Goal: Task Accomplishment & Management: Complete application form

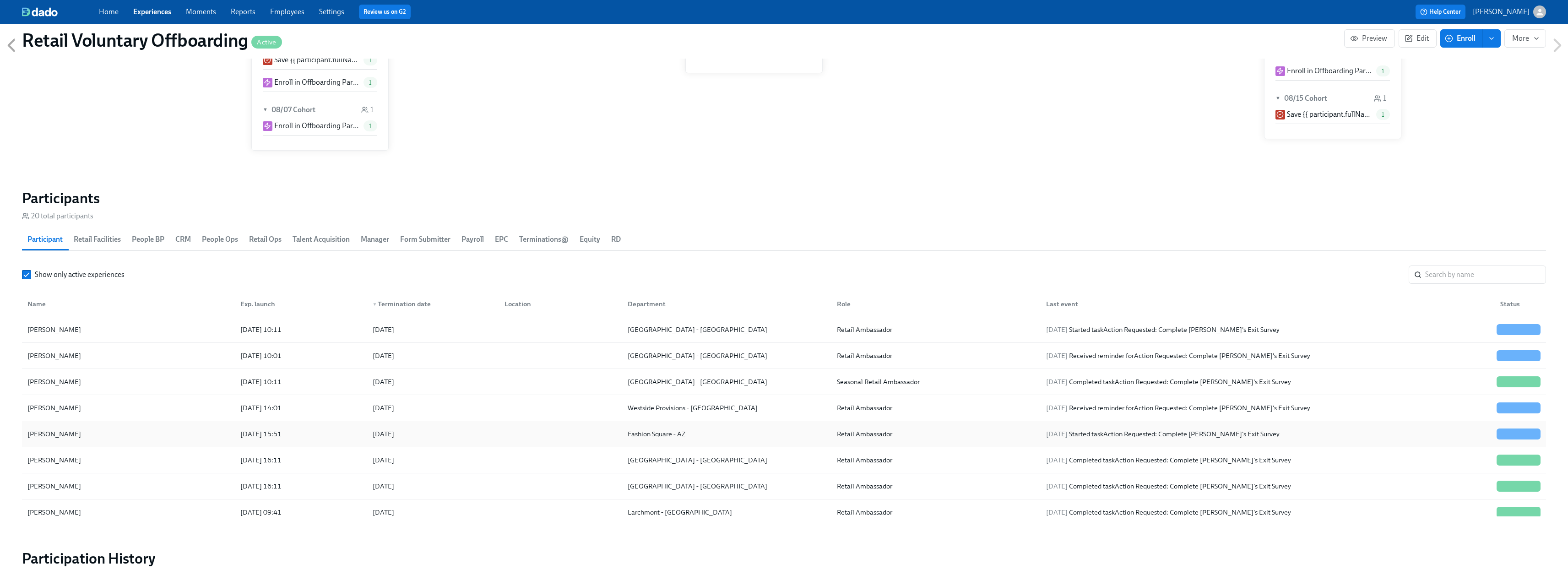
click at [81, 433] on div "[PERSON_NAME]" at bounding box center [128, 434] width 210 height 18
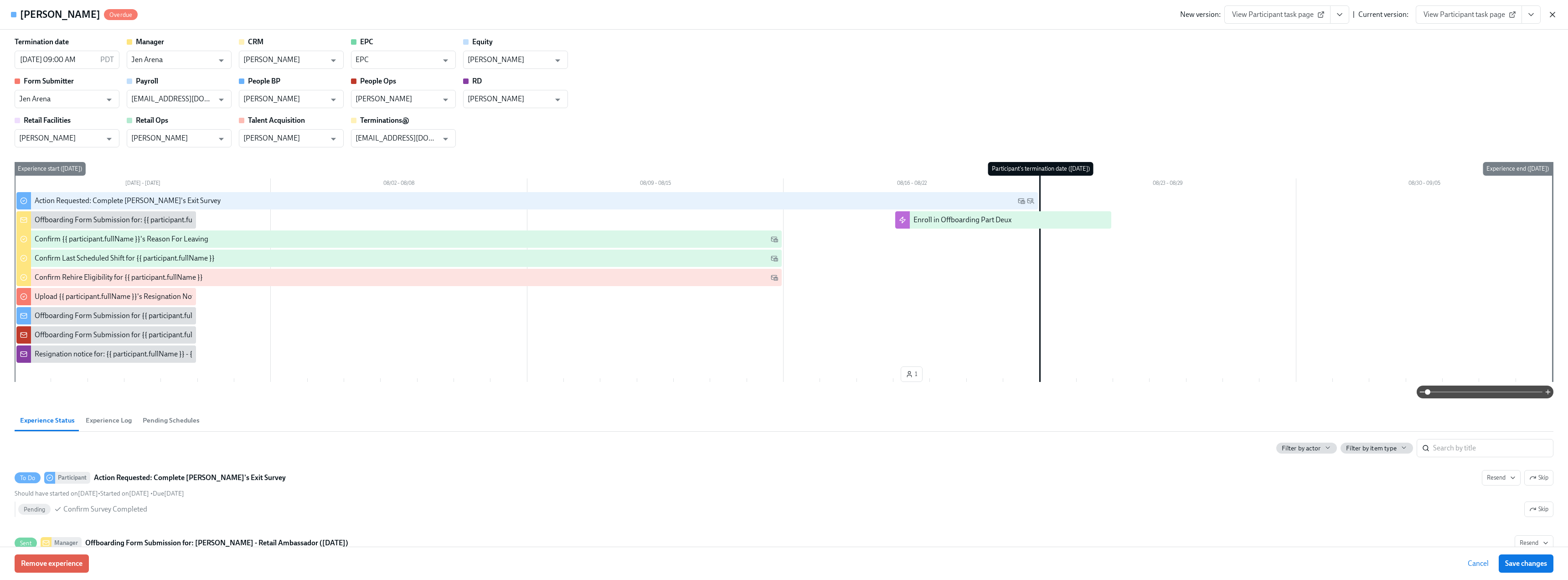
click at [1550, 13] on icon "button" at bounding box center [1552, 14] width 5 height 5
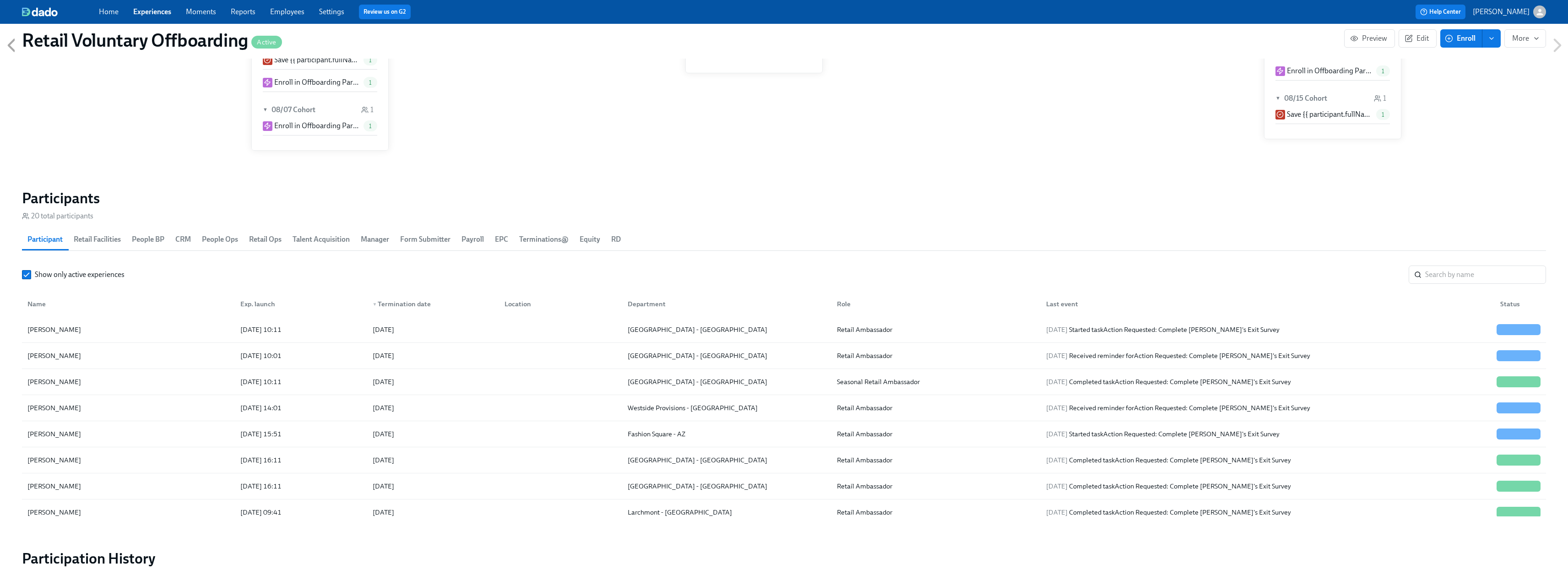
scroll to position [0, 3091]
click at [12, 43] on icon at bounding box center [11, 45] width 23 height 23
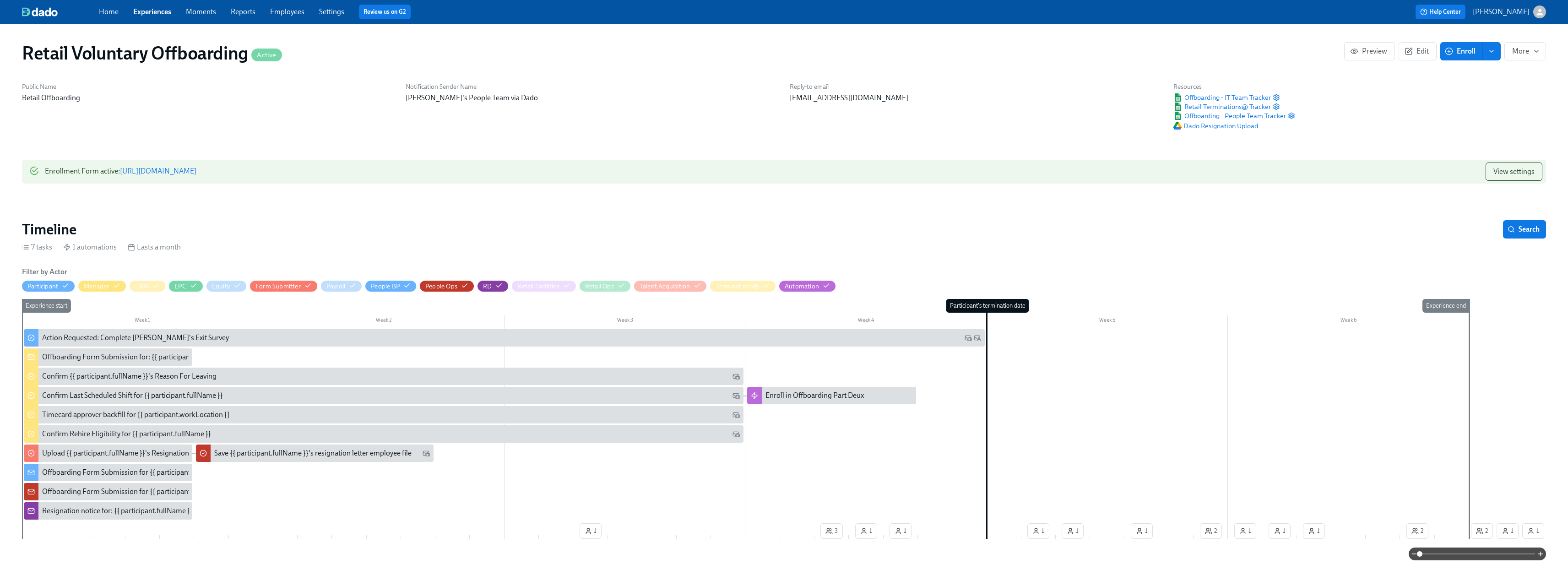
scroll to position [137, 0]
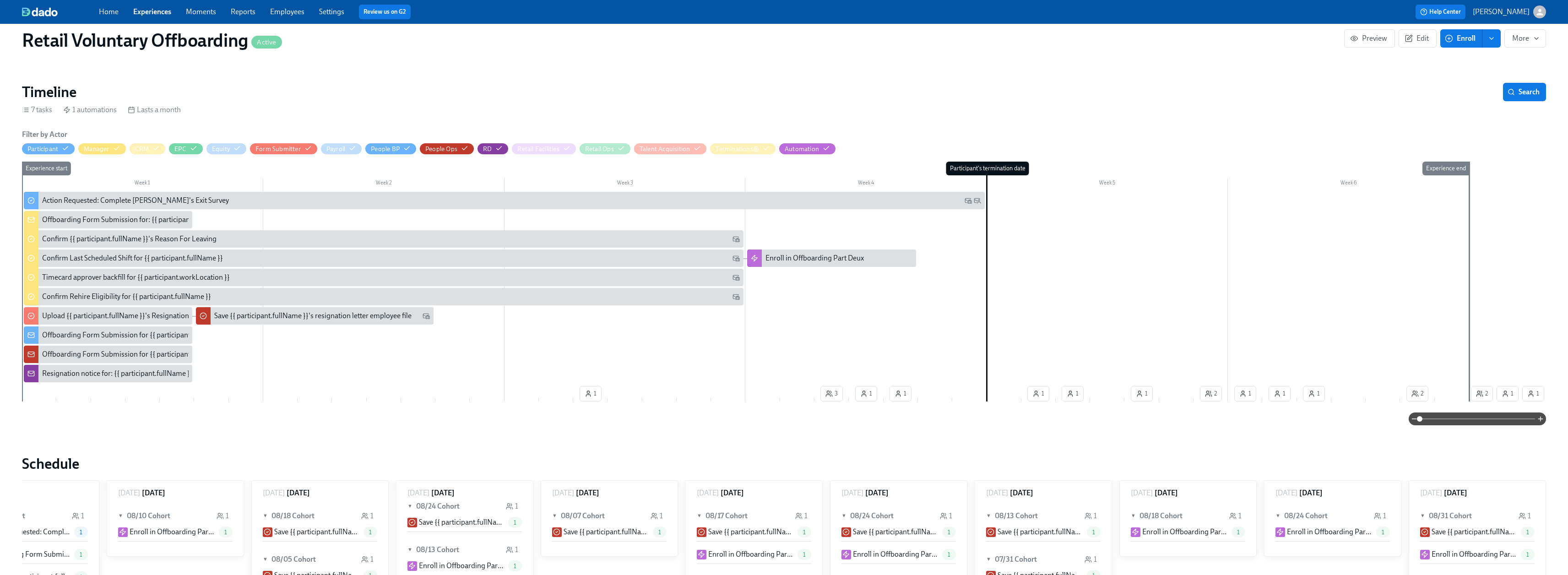
click at [148, 13] on link "Experiences" at bounding box center [152, 11] width 38 height 9
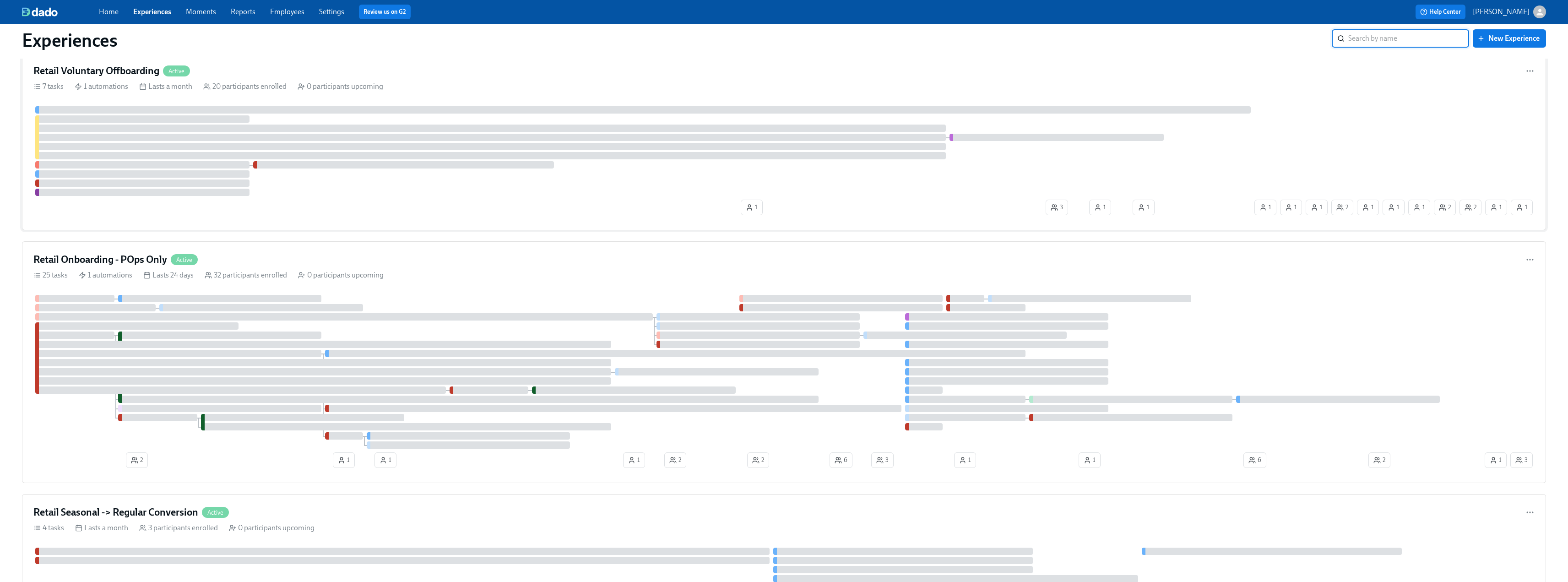
scroll to position [46, 0]
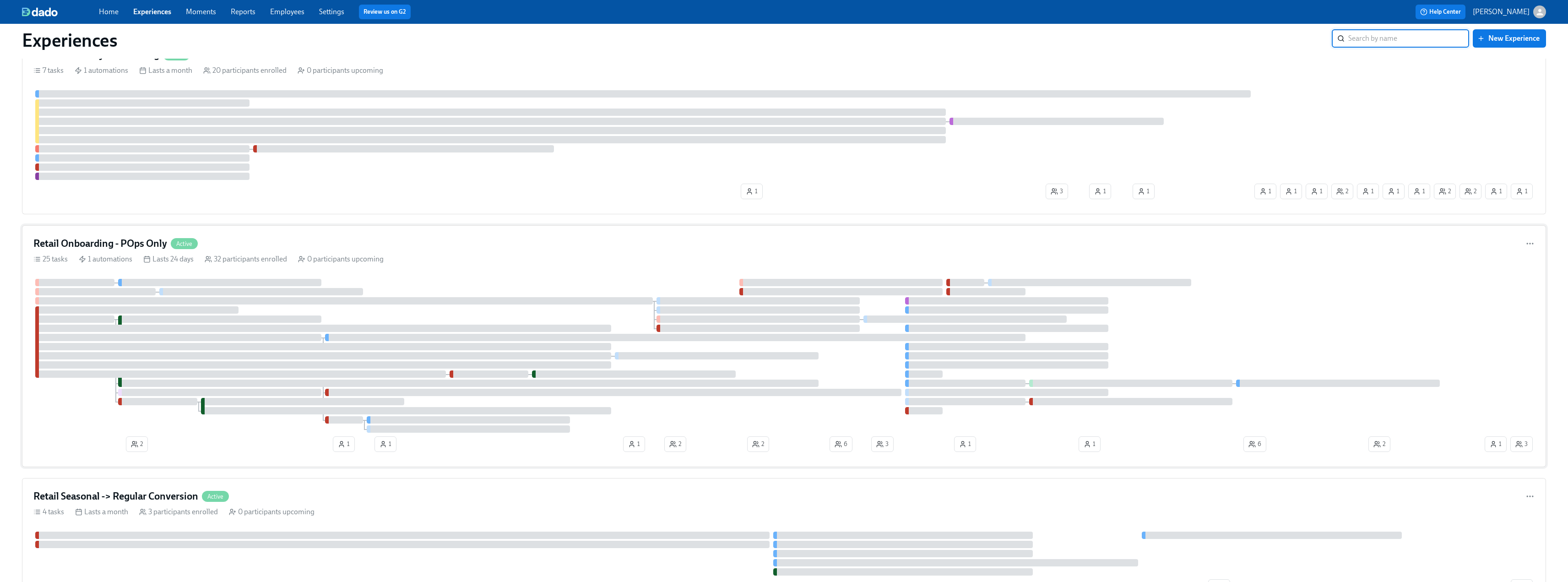
click at [114, 247] on h4 "Retail Onboarding - POps Only" at bounding box center [100, 243] width 134 height 14
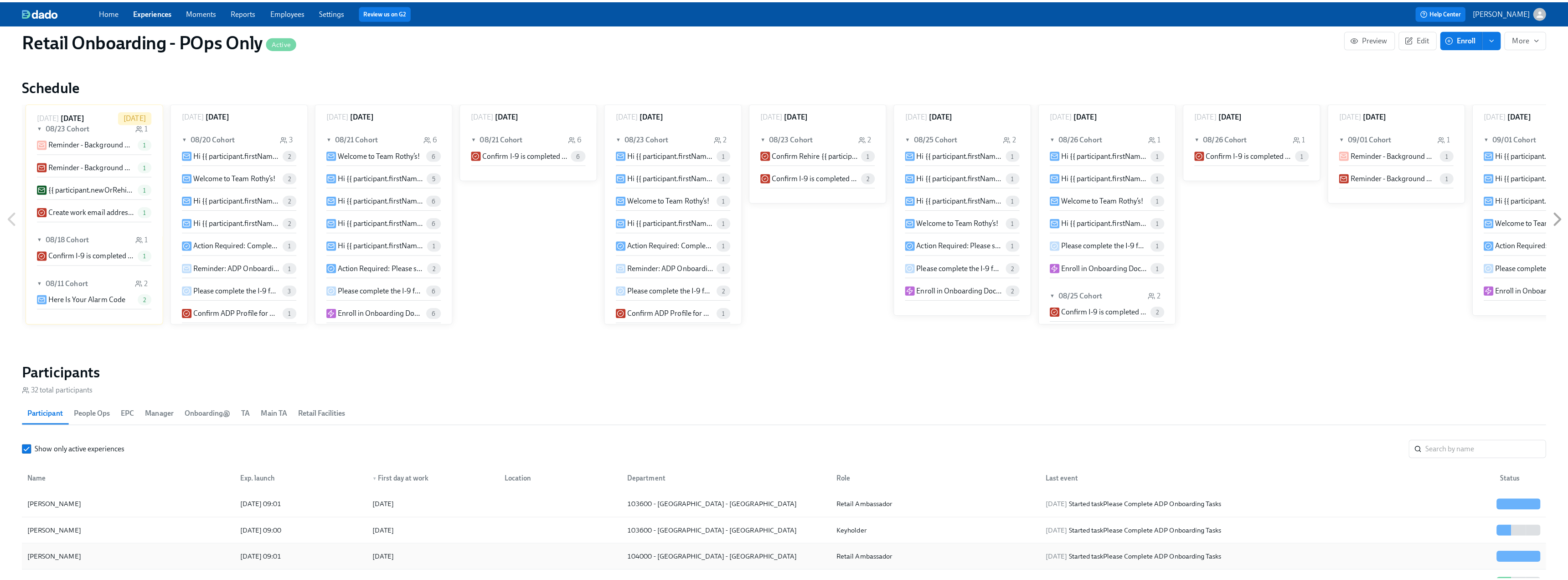
scroll to position [852, 0]
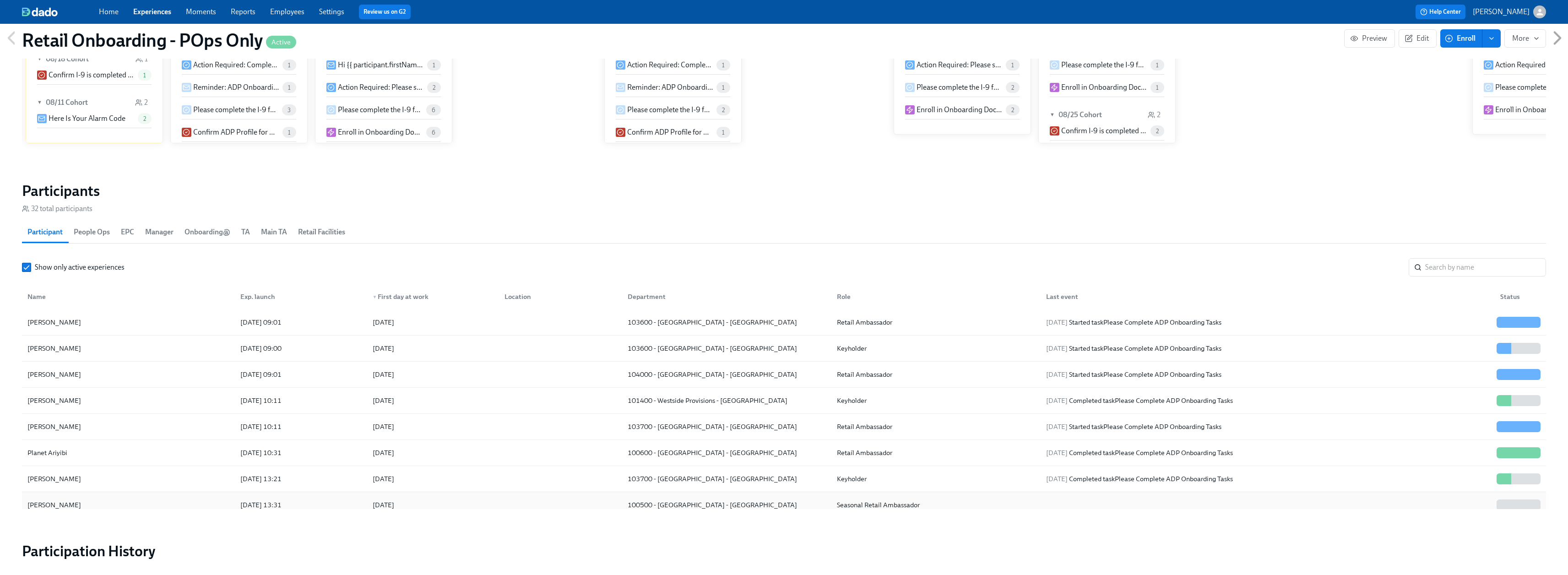
click at [96, 503] on div "[PERSON_NAME]" at bounding box center [128, 504] width 210 height 18
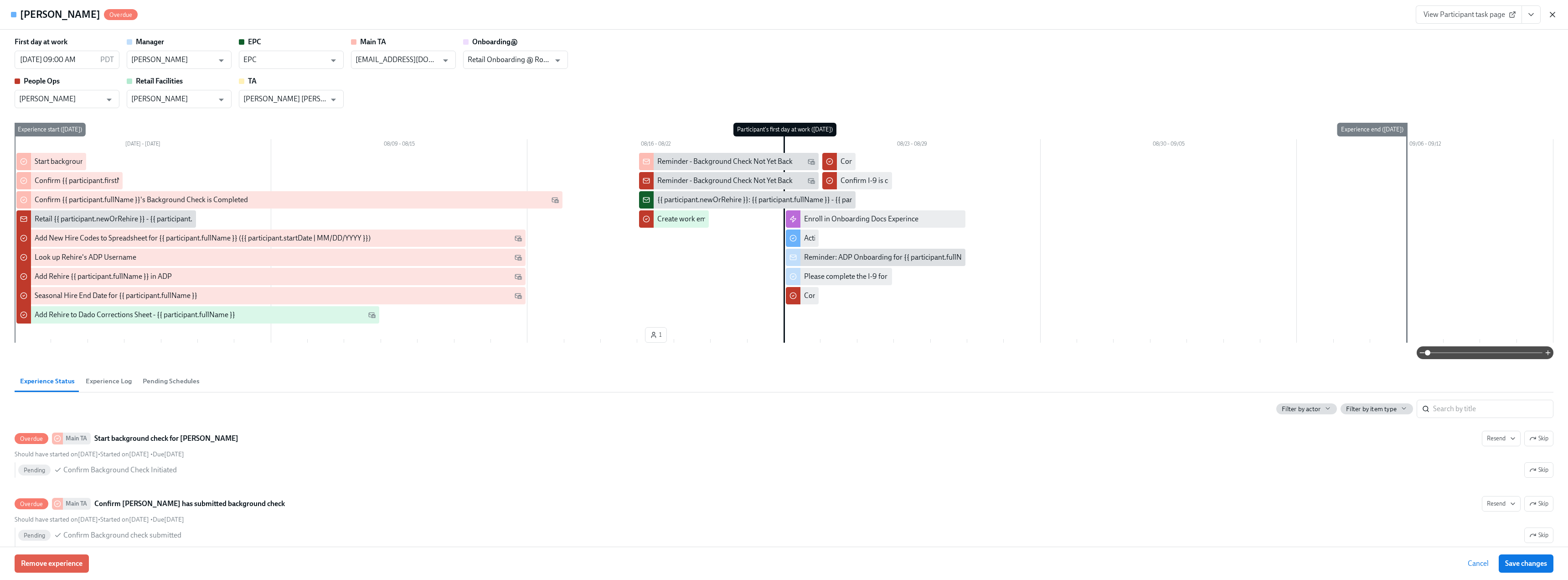
click at [1552, 12] on icon "button" at bounding box center [1551, 14] width 9 height 9
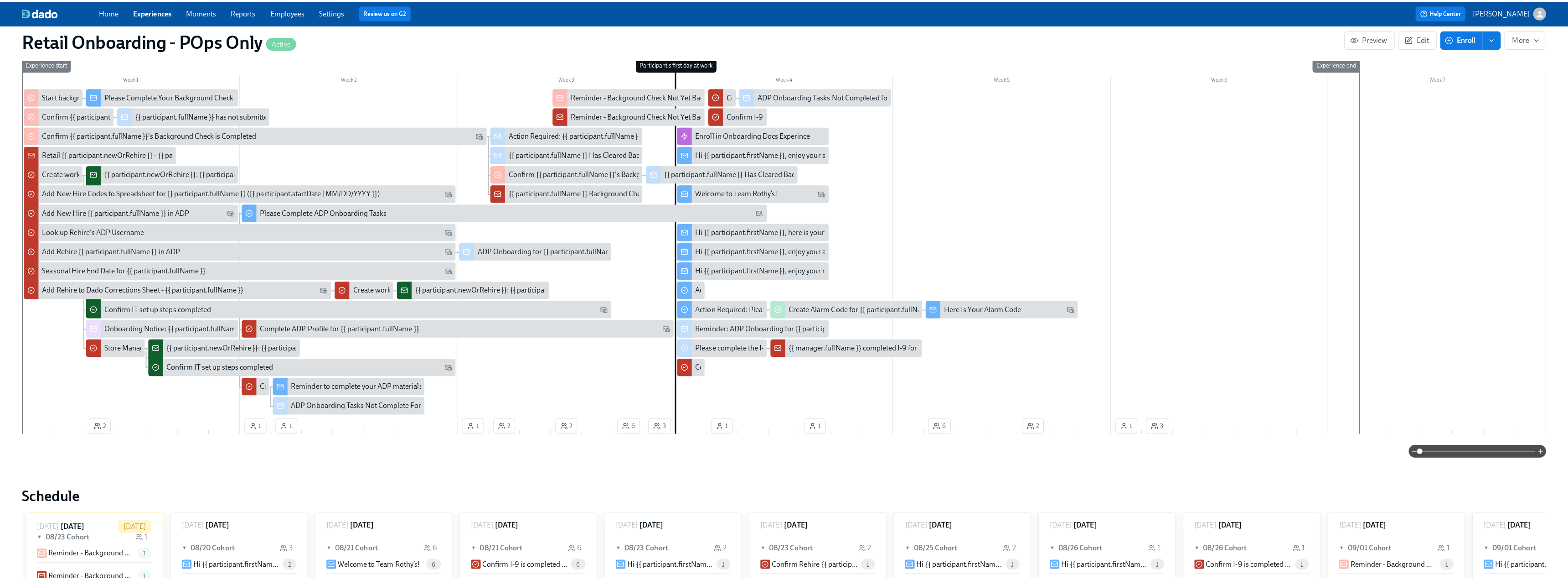
scroll to position [273, 0]
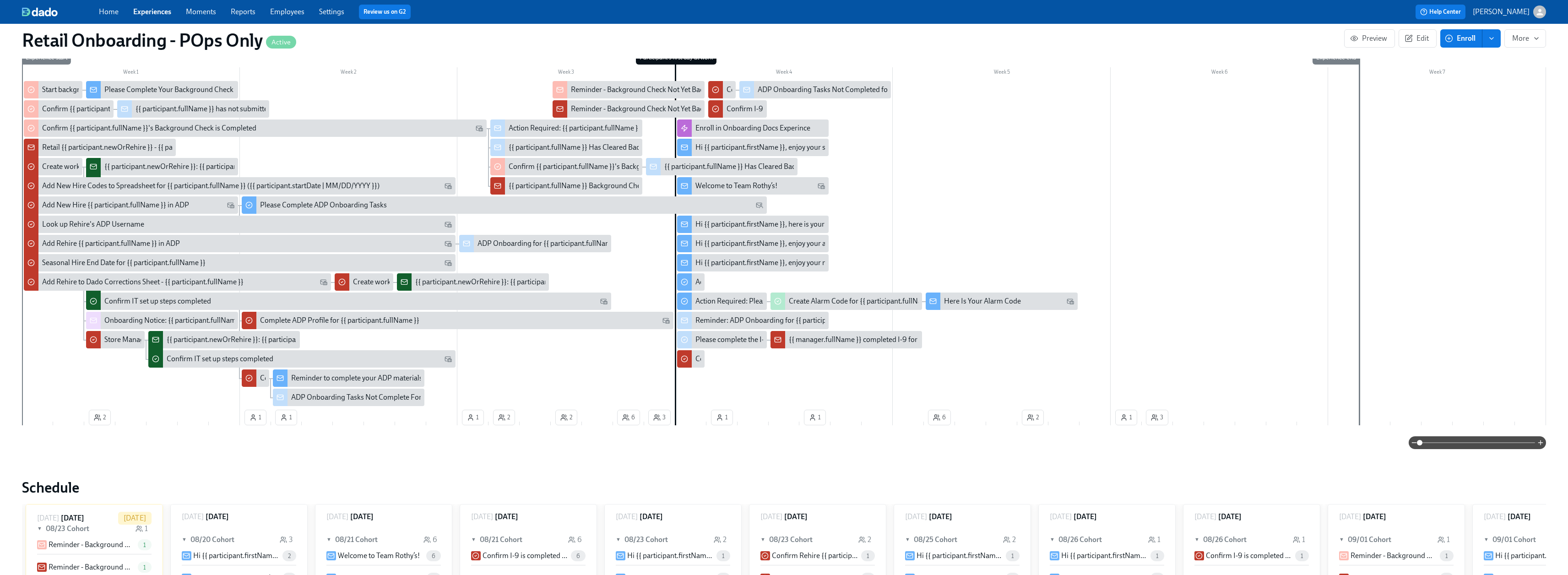
click at [115, 320] on div "Onboarding Notice: {{ participant.fullName }} – {{ participant.role }} ({{ part…" at bounding box center [276, 320] width 344 height 10
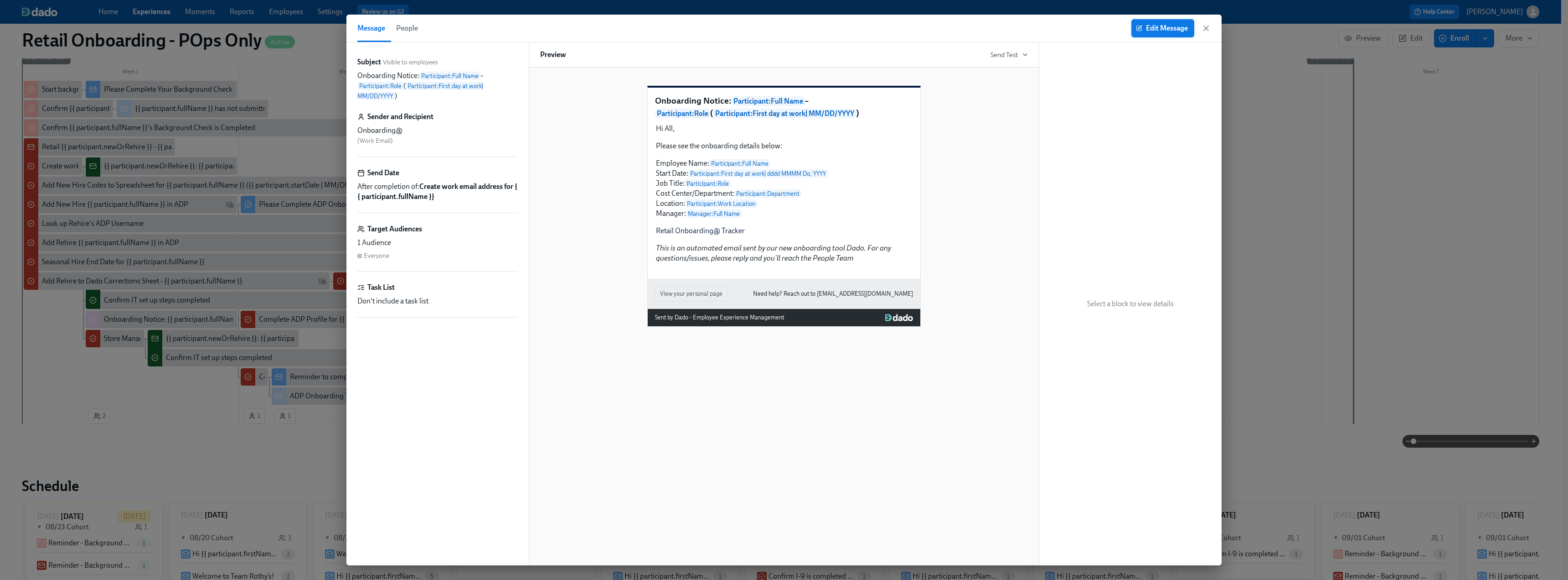
click at [1153, 31] on span "Edit Message" at bounding box center [1162, 28] width 50 height 9
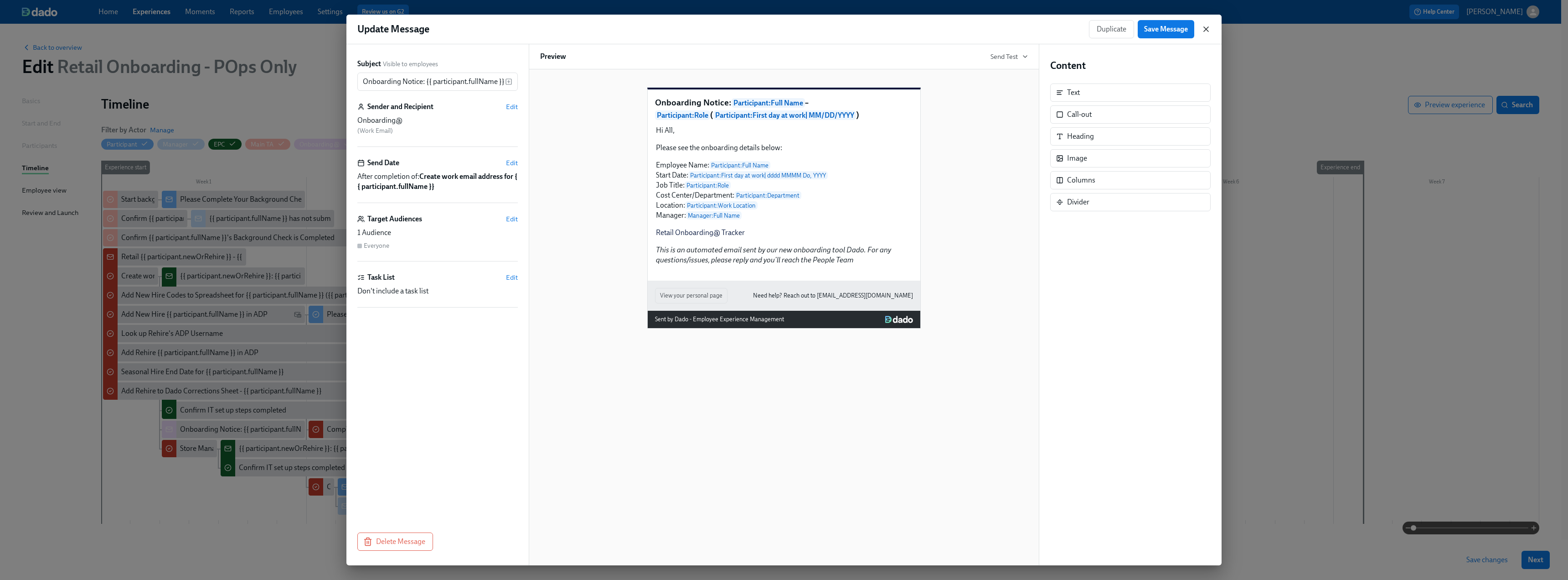
click at [1205, 26] on icon "button" at bounding box center [1205, 29] width 9 height 9
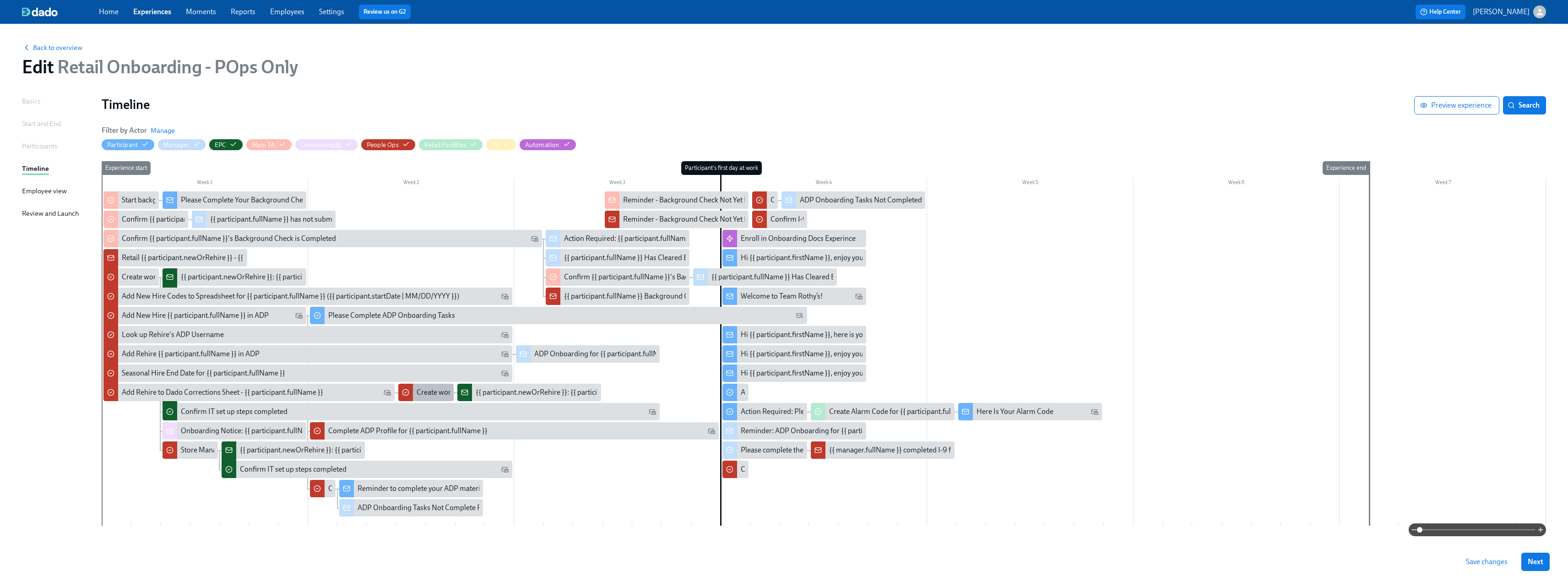
click at [426, 390] on div "Create work email address for Rehire {{ participant.fullName }}" at bounding box center [514, 392] width 196 height 10
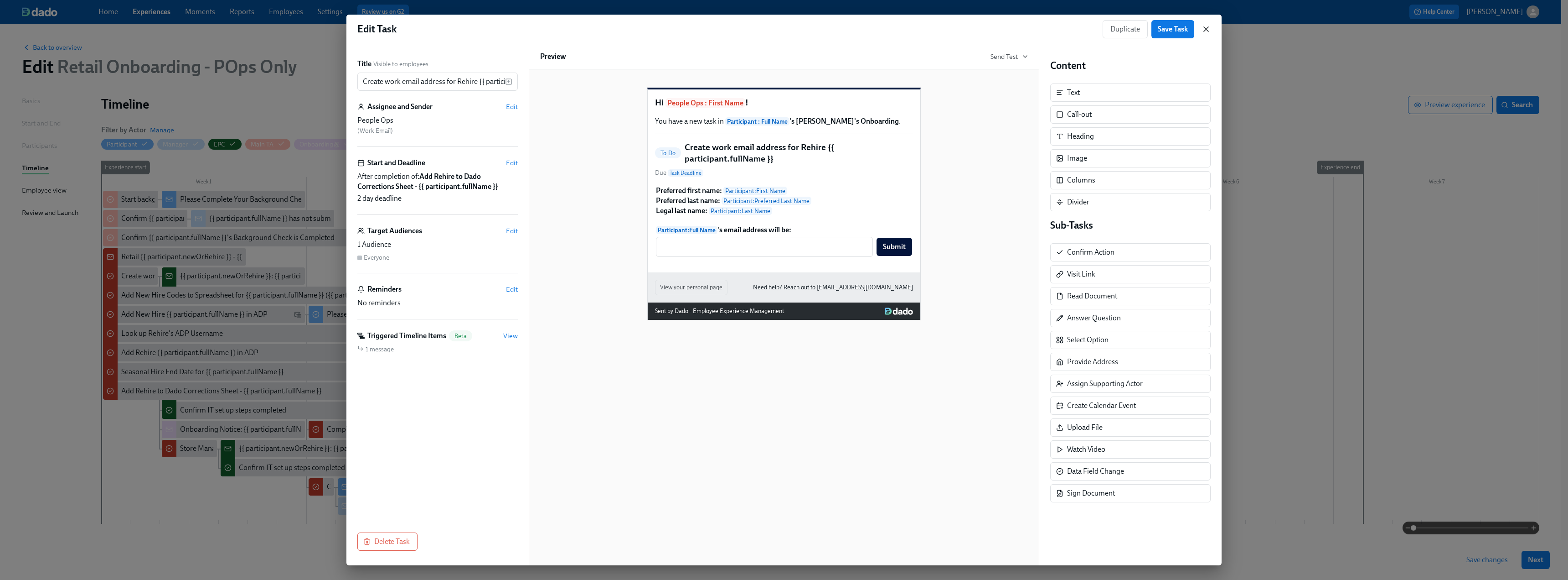
click at [1209, 31] on icon "button" at bounding box center [1205, 29] width 9 height 9
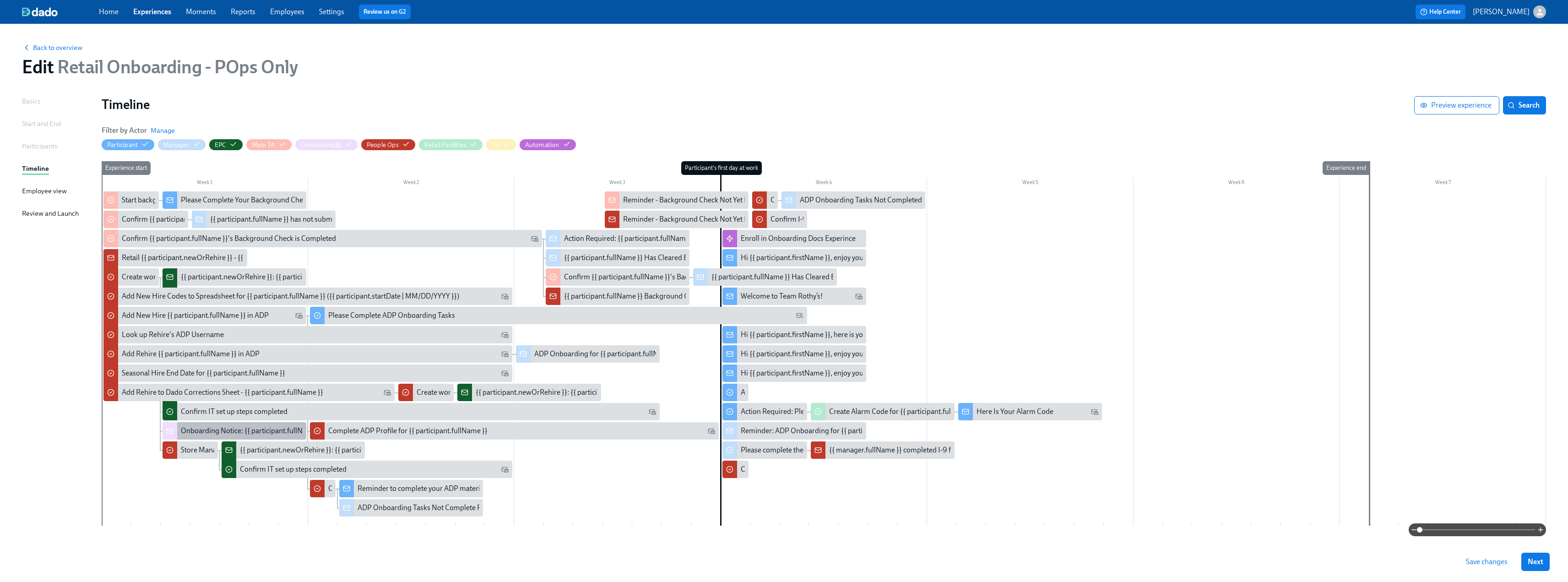
click at [203, 429] on div "Onboarding Notice: {{ participant.fullName }} – {{ participant.role }} ({{ part…" at bounding box center [353, 430] width 344 height 10
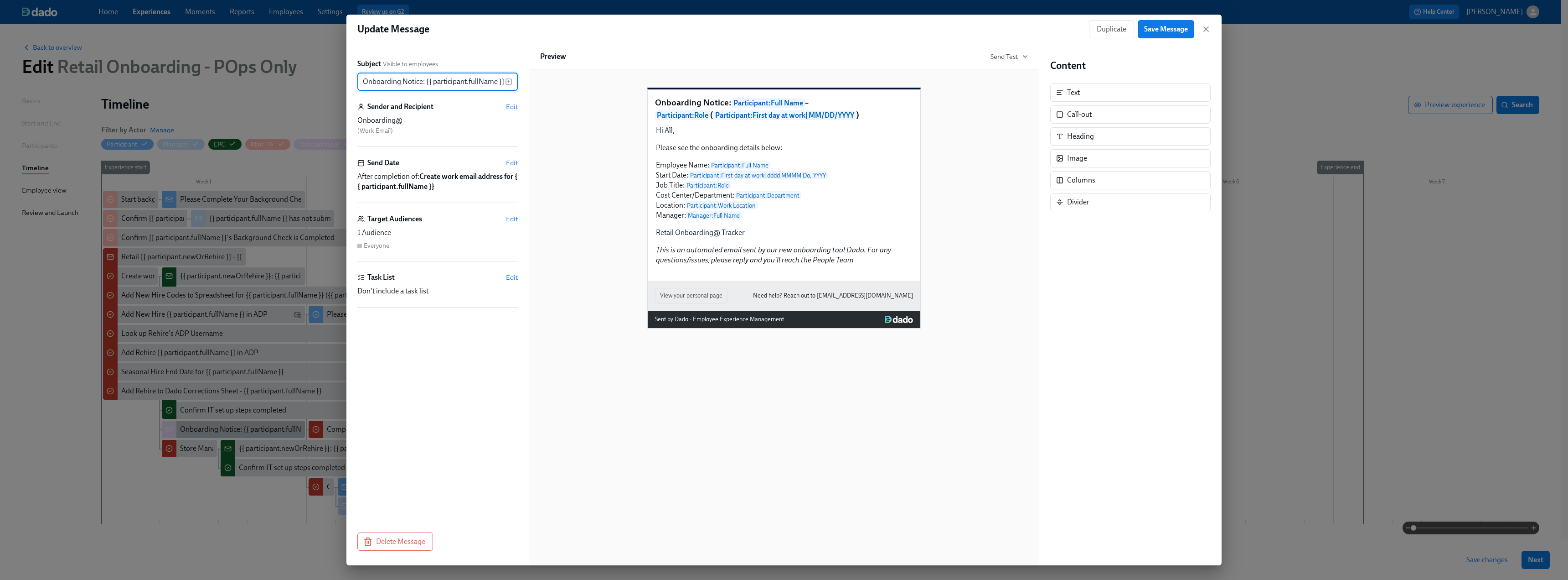
scroll to position [0, 201]
click at [1108, 29] on span "Duplicate" at bounding box center [1111, 29] width 30 height 9
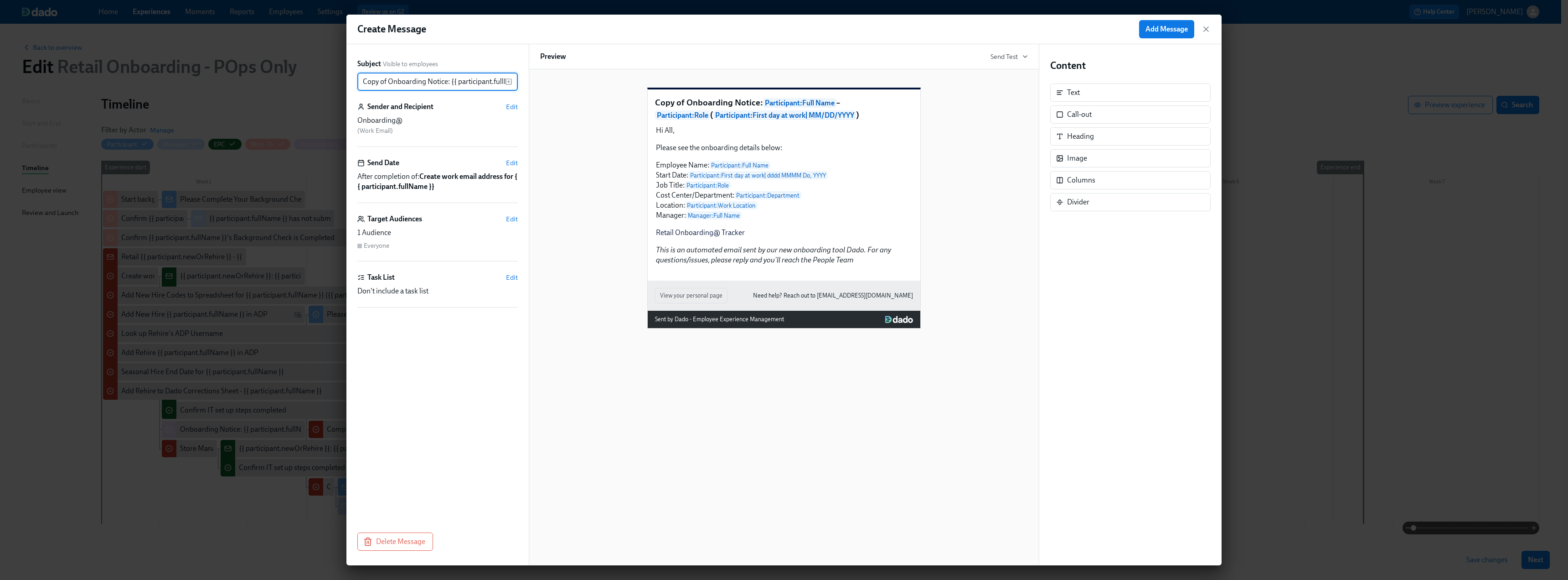
scroll to position [0, 0]
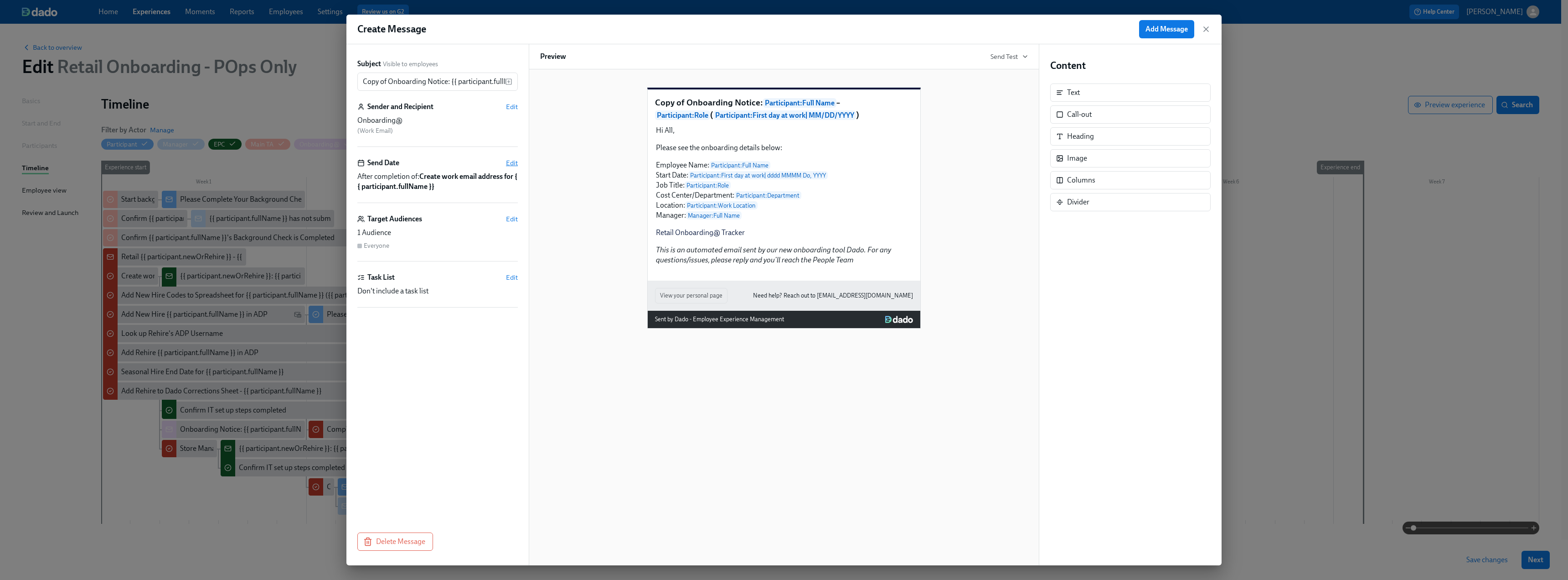
click at [512, 164] on span "Edit" at bounding box center [511, 162] width 12 height 9
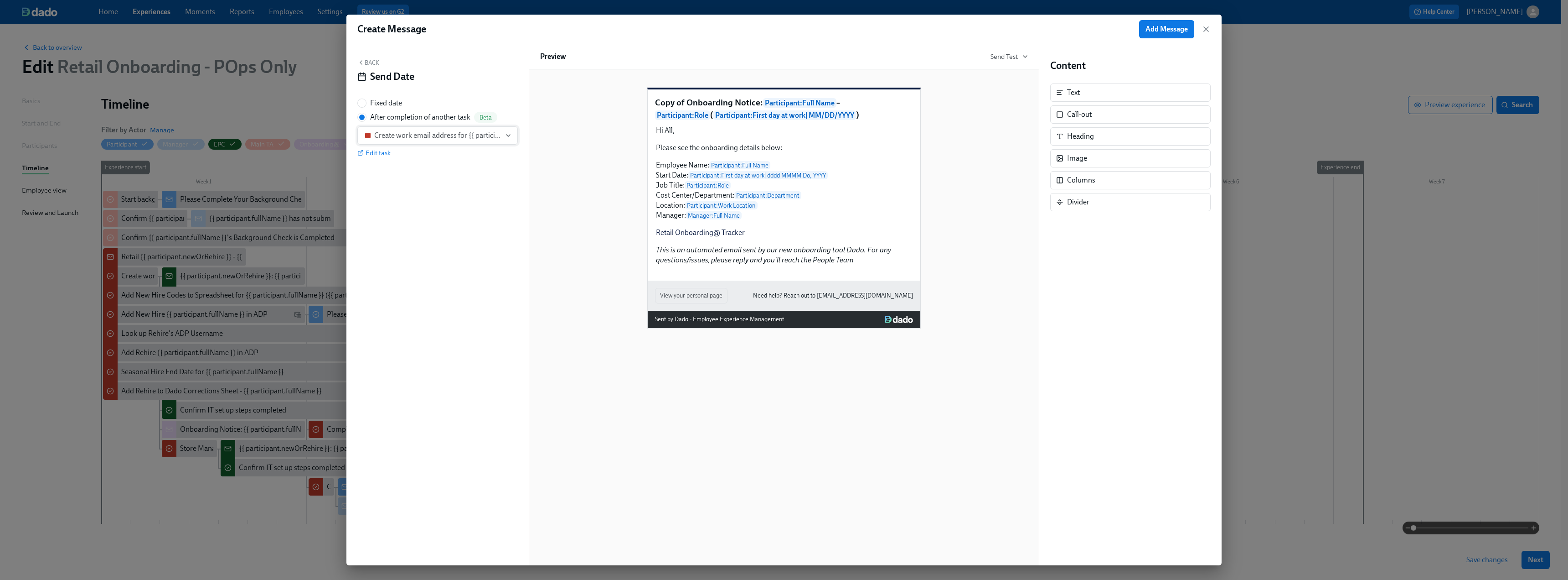
click at [415, 139] on div "Create work email address for {{ participant.fullName }}" at bounding box center [437, 135] width 127 height 9
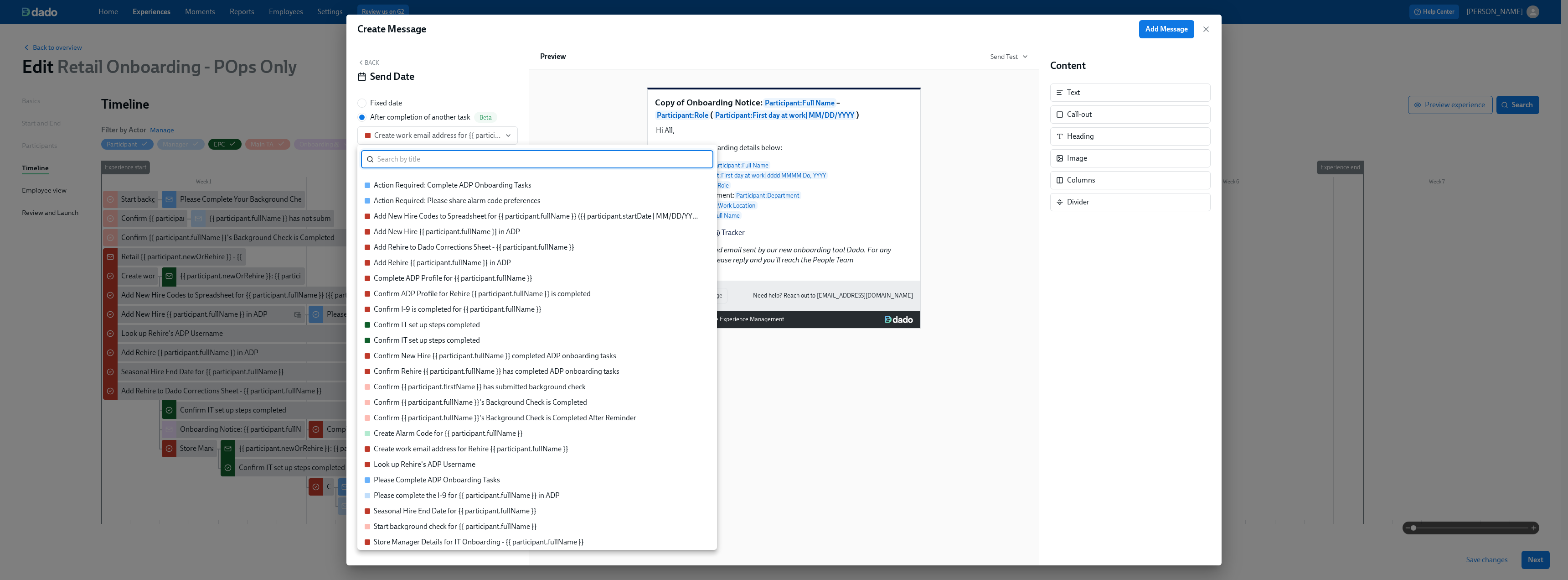
click at [458, 449] on div "Create work email address for Rehire {{ participant.fullName }}" at bounding box center [471, 448] width 195 height 10
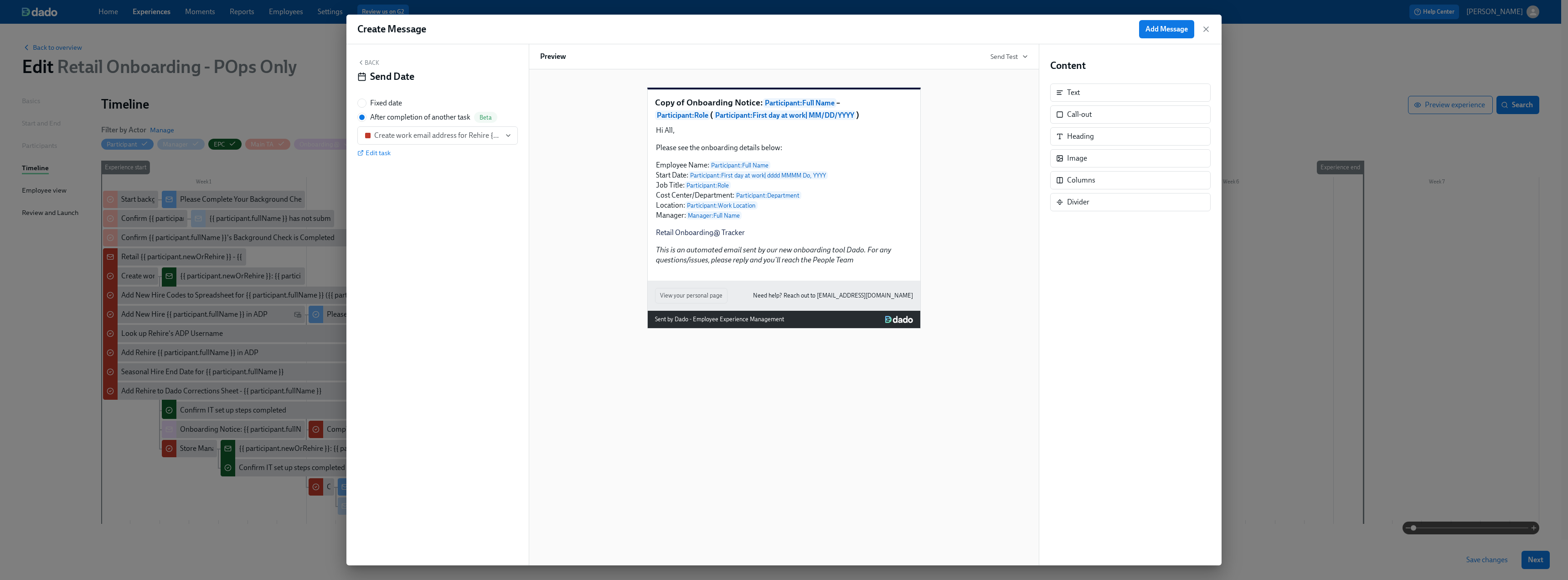
click at [364, 58] on icon "button" at bounding box center [360, 61] width 7 height 7
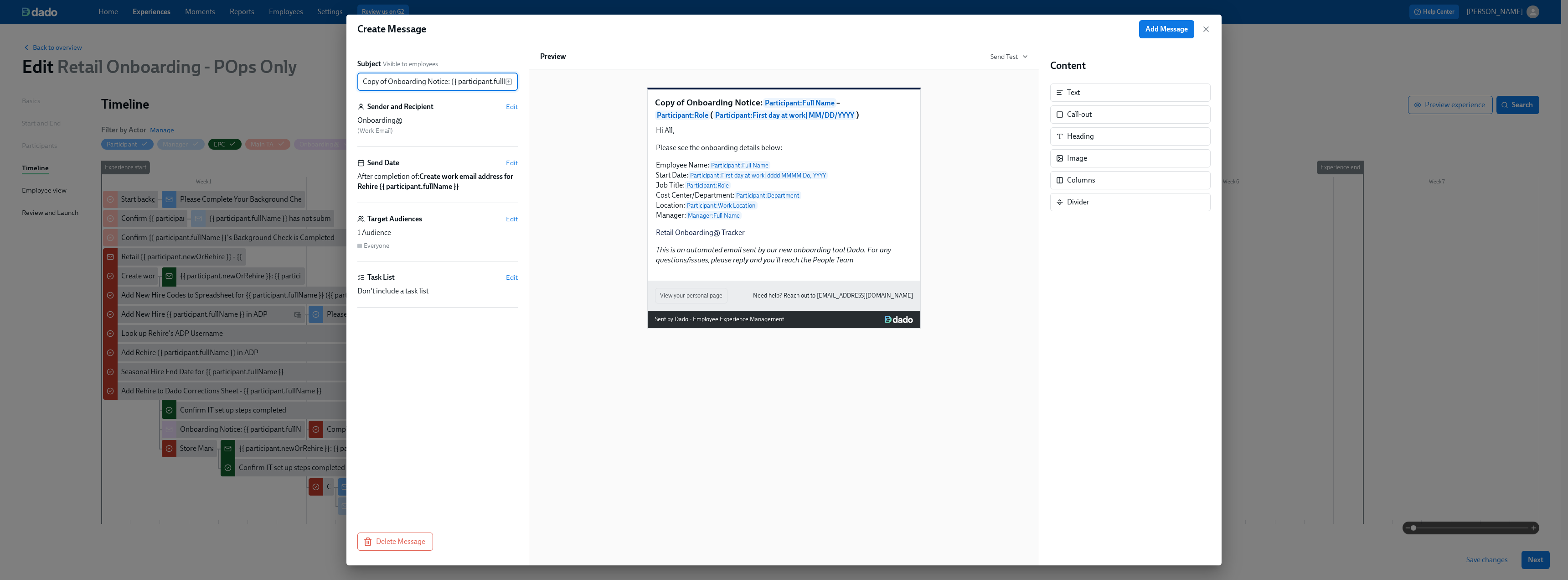
scroll to position [0, 226]
drag, startPoint x: 401, startPoint y: 84, endPoint x: 376, endPoint y: 77, distance: 26.0
click at [401, 83] on input "Copy of Onboarding Notice: {{ participant.fullName }} – {{ participant.role }} …" at bounding box center [430, 81] width 147 height 18
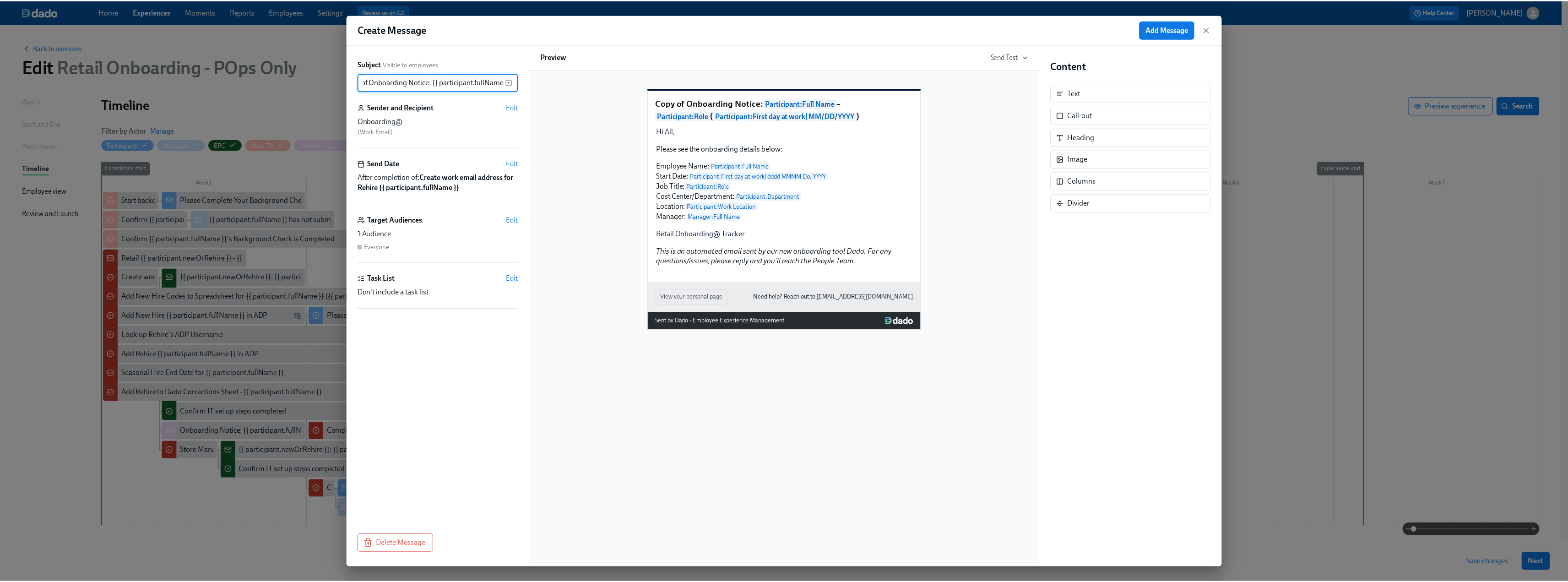
scroll to position [0, 0]
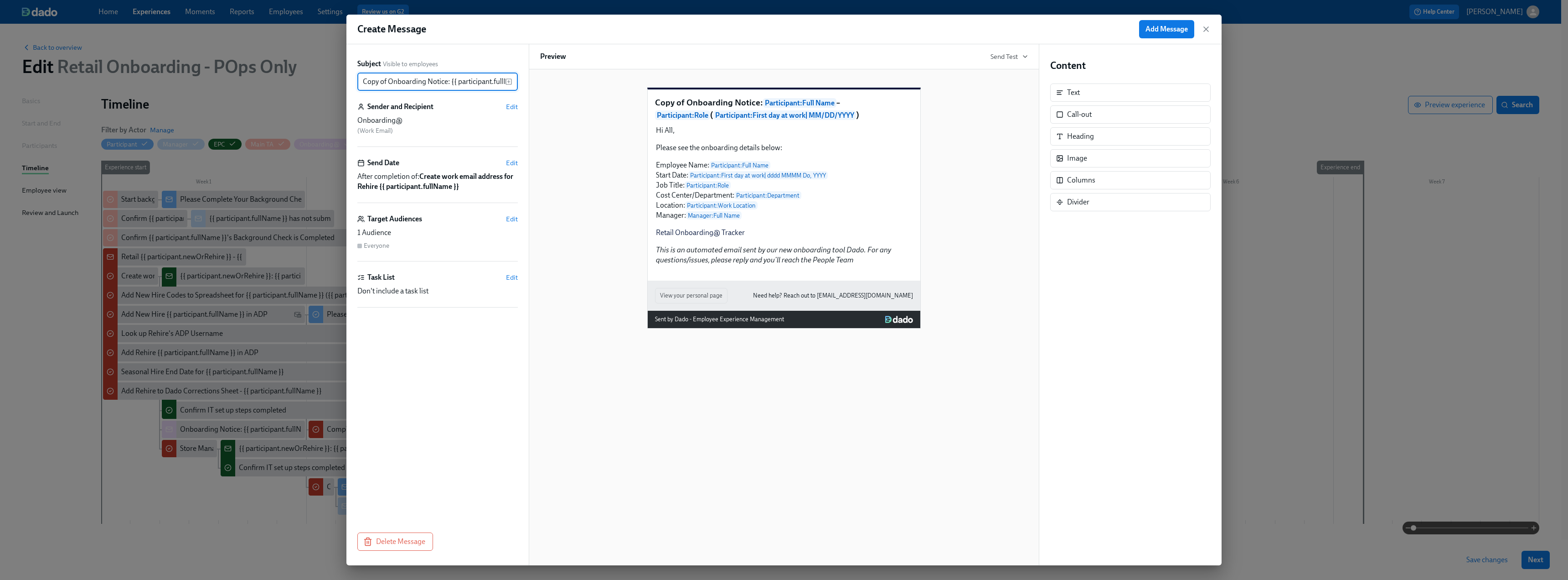
drag, startPoint x: 376, startPoint y: 76, endPoint x: 347, endPoint y: 79, distance: 29.2
click at [347, 79] on div "Subject Visible to employees Copy of Onboarding Notice: {{ participant.fullName…" at bounding box center [437, 305] width 182 height 521
click at [389, 77] on input "Copy of Onboarding Notice: {{ participant.fullName }} – {{ participant.role }} …" at bounding box center [430, 81] width 147 height 18
drag, startPoint x: 388, startPoint y: 81, endPoint x: 357, endPoint y: 82, distance: 31.0
click at [357, 82] on input "Copy of Onboarding Notice: {{ participant.fullName }} – {{ participant.role }} …" at bounding box center [430, 81] width 147 height 18
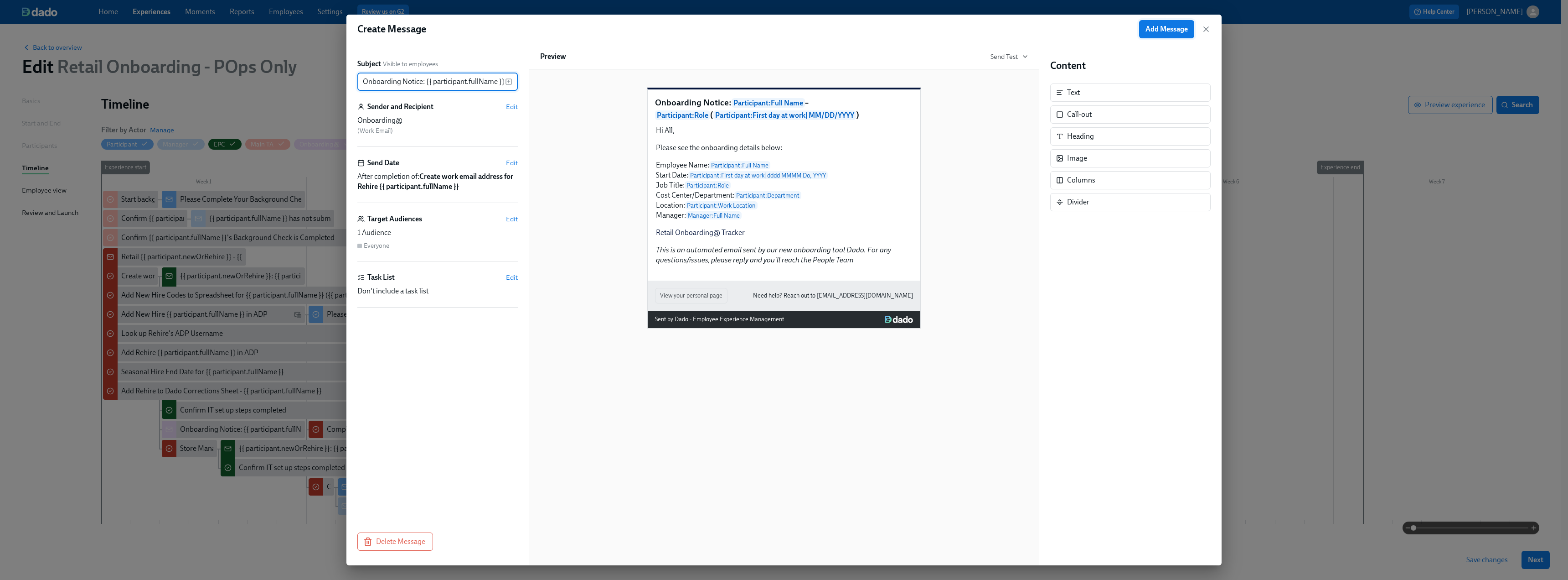
type input "Onboarding Notice: {{ participant.fullName }} – {{ participant.role }} ({{ part…"
click at [1169, 27] on span "Add Message" at bounding box center [1166, 29] width 43 height 9
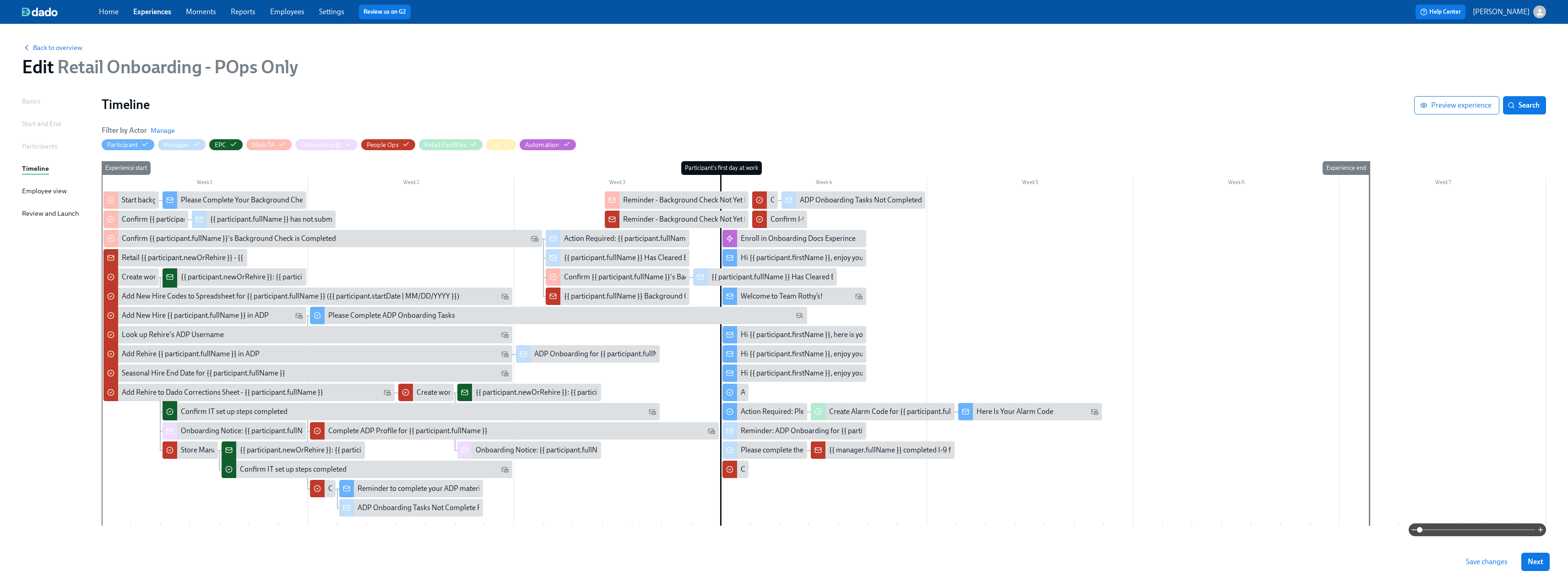
click at [1480, 558] on span "Save changes" at bounding box center [1487, 561] width 42 height 9
click at [1497, 564] on span "Save changes" at bounding box center [1487, 561] width 42 height 9
click at [29, 49] on icon "button" at bounding box center [26, 47] width 9 height 9
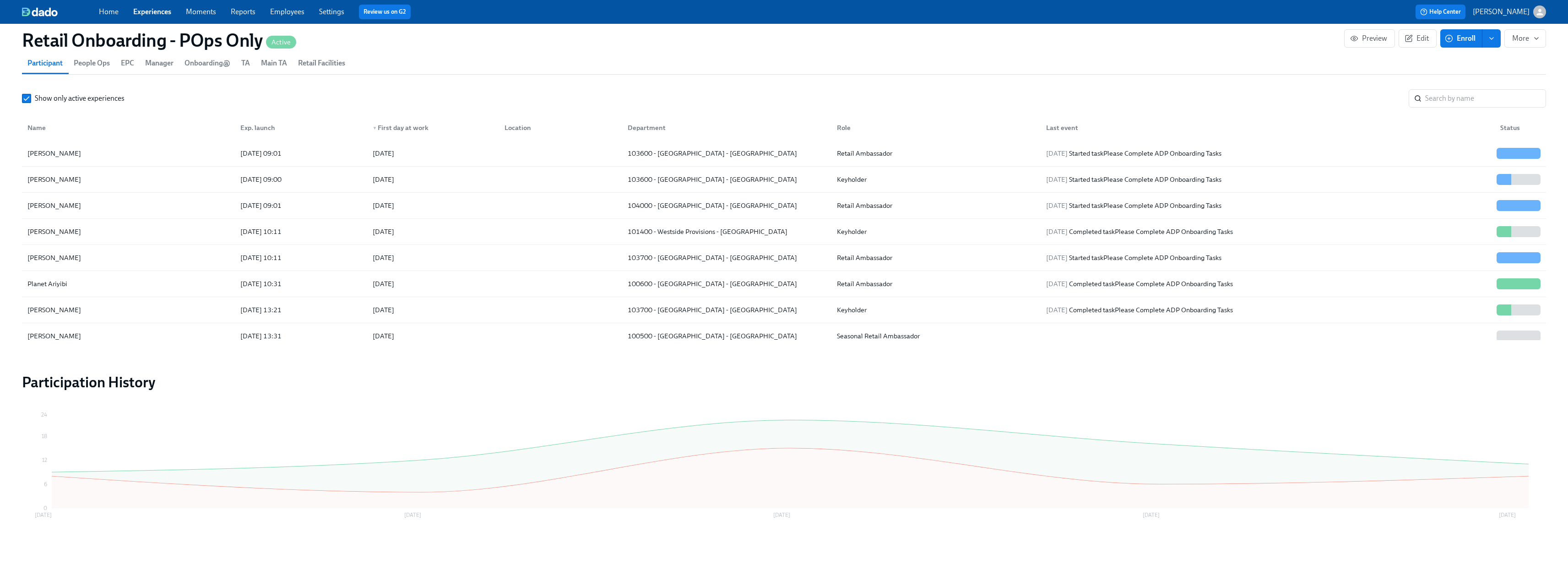
scroll to position [1024, 0]
click at [71, 334] on div "[PERSON_NAME]" at bounding box center [128, 335] width 210 height 18
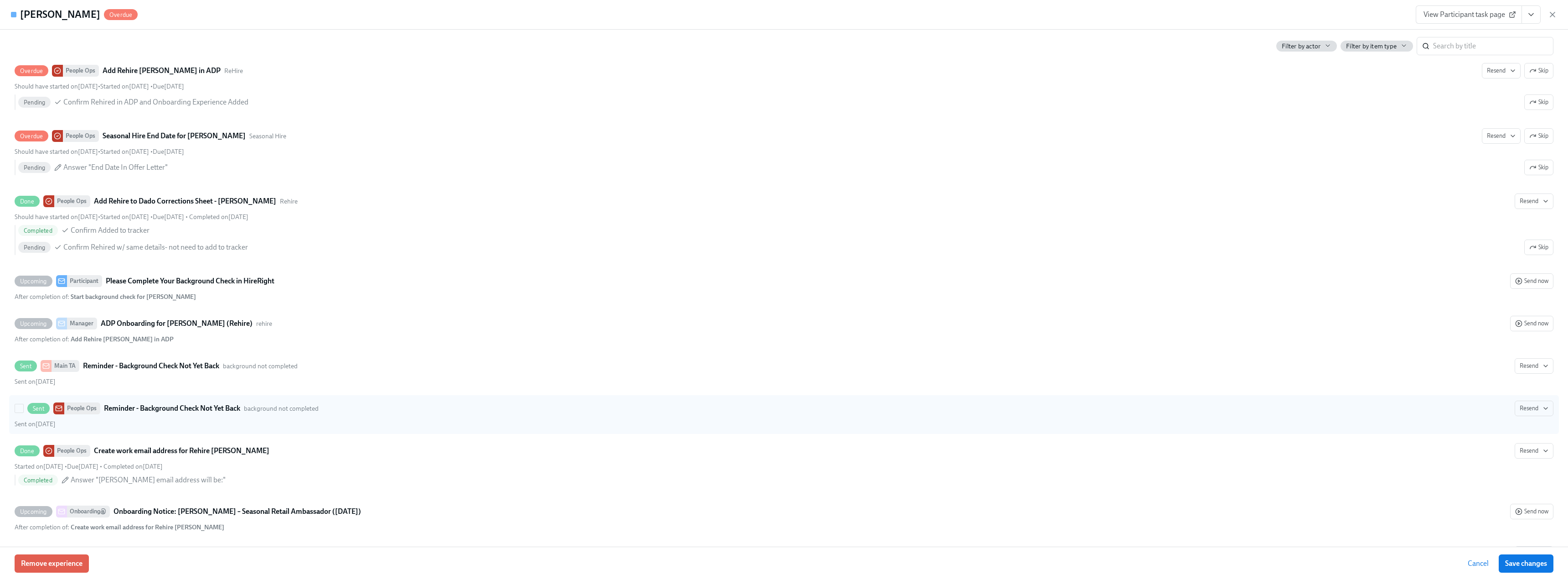
scroll to position [866, 0]
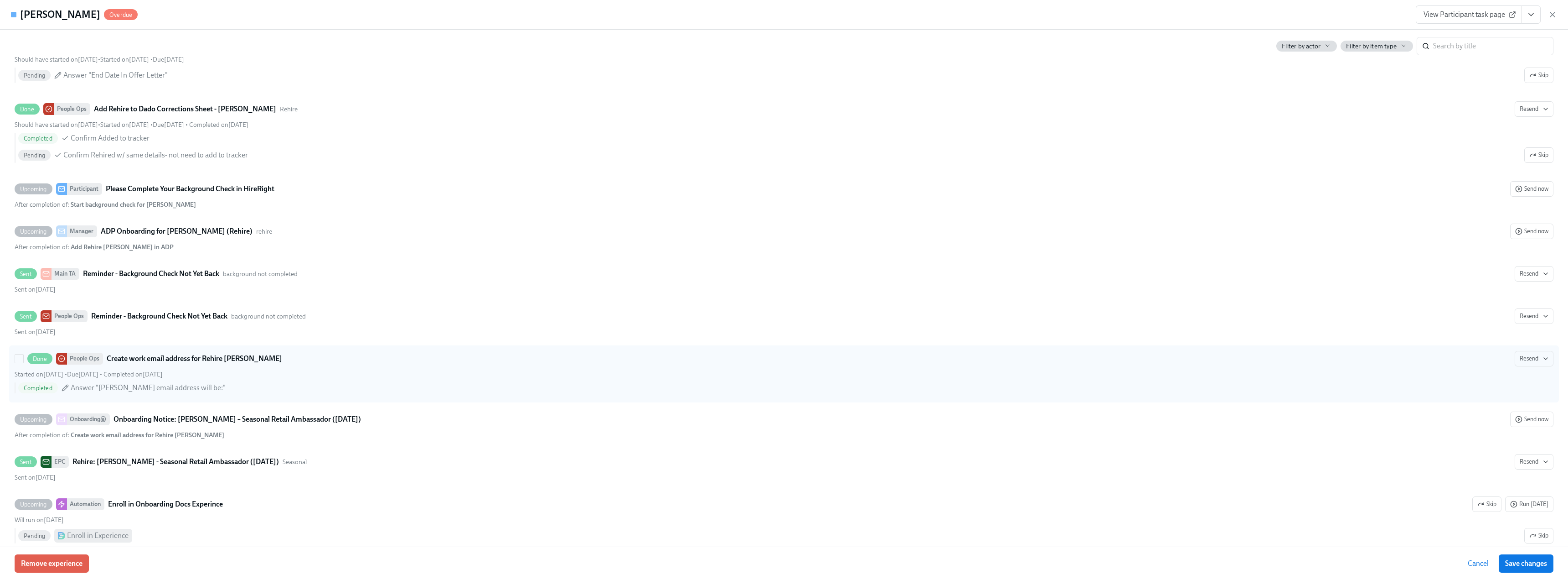
click at [543, 388] on div "Completed Answer "[PERSON_NAME] email address will be:"" at bounding box center [785, 387] width 1535 height 11
click at [23, 362] on input "Done People Ops Create work email address for Rehire [PERSON_NAME] Resend Start…" at bounding box center [19, 358] width 8 height 8
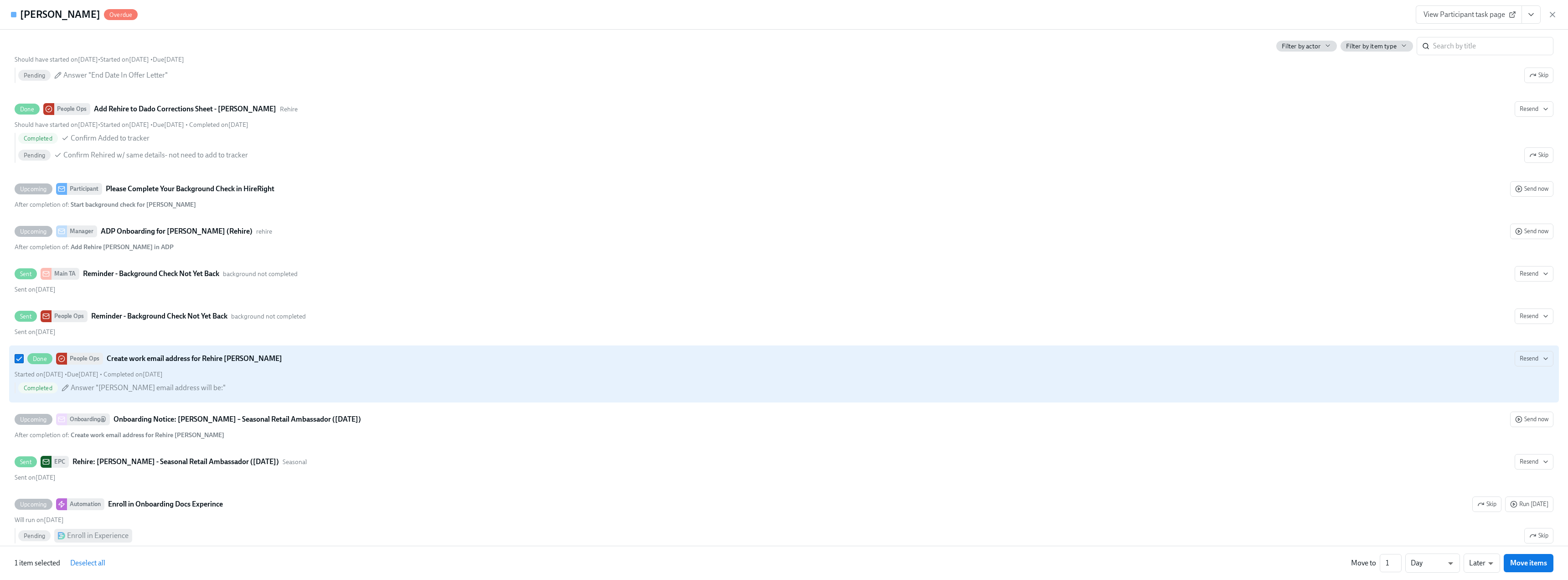
click at [72, 387] on span "Answer "[PERSON_NAME] email address will be:"" at bounding box center [147, 388] width 155 height 10
click at [23, 362] on input "Done People Ops Create work email address for Rehire [PERSON_NAME] Resend Start…" at bounding box center [19, 358] width 8 height 8
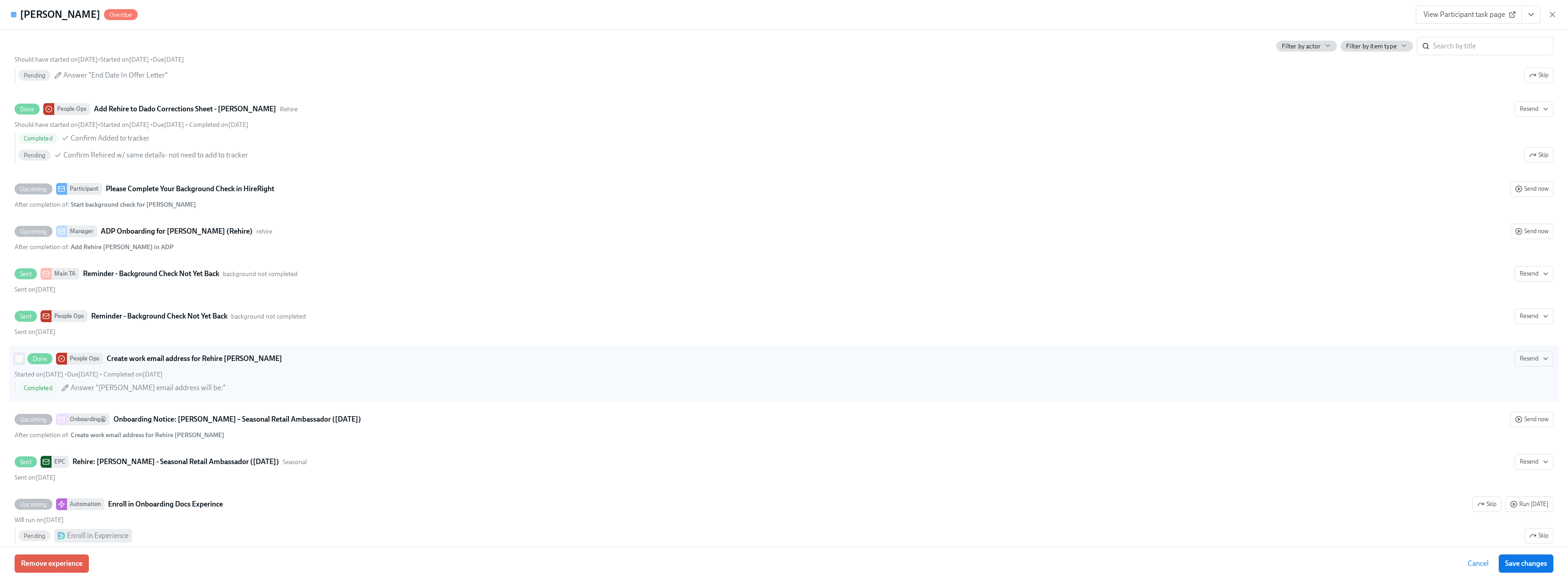
click at [20, 358] on input "Done People Ops Create work email address for Rehire [PERSON_NAME] Resend Start…" at bounding box center [19, 358] width 8 height 8
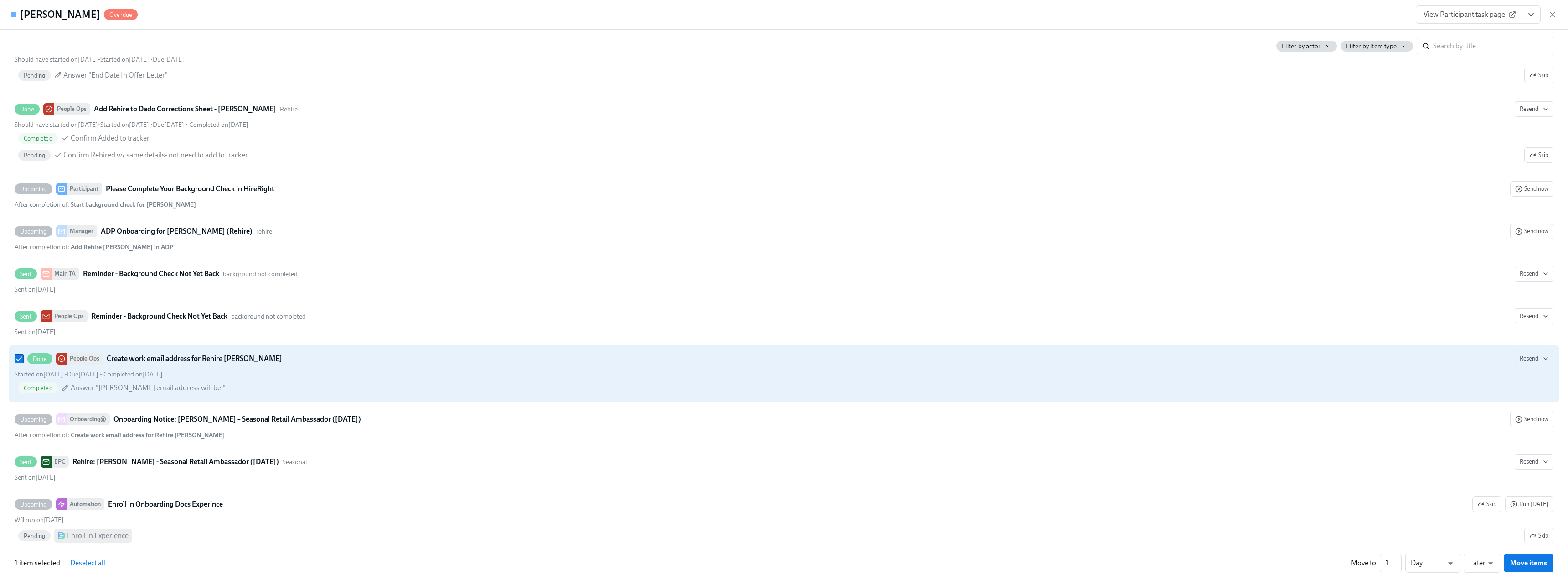
click at [69, 385] on icon at bounding box center [64, 387] width 7 height 7
click at [23, 362] on input "Done People Ops Create work email address for Rehire [PERSON_NAME] Resend Start…" at bounding box center [19, 358] width 8 height 8
checkbox input "false"
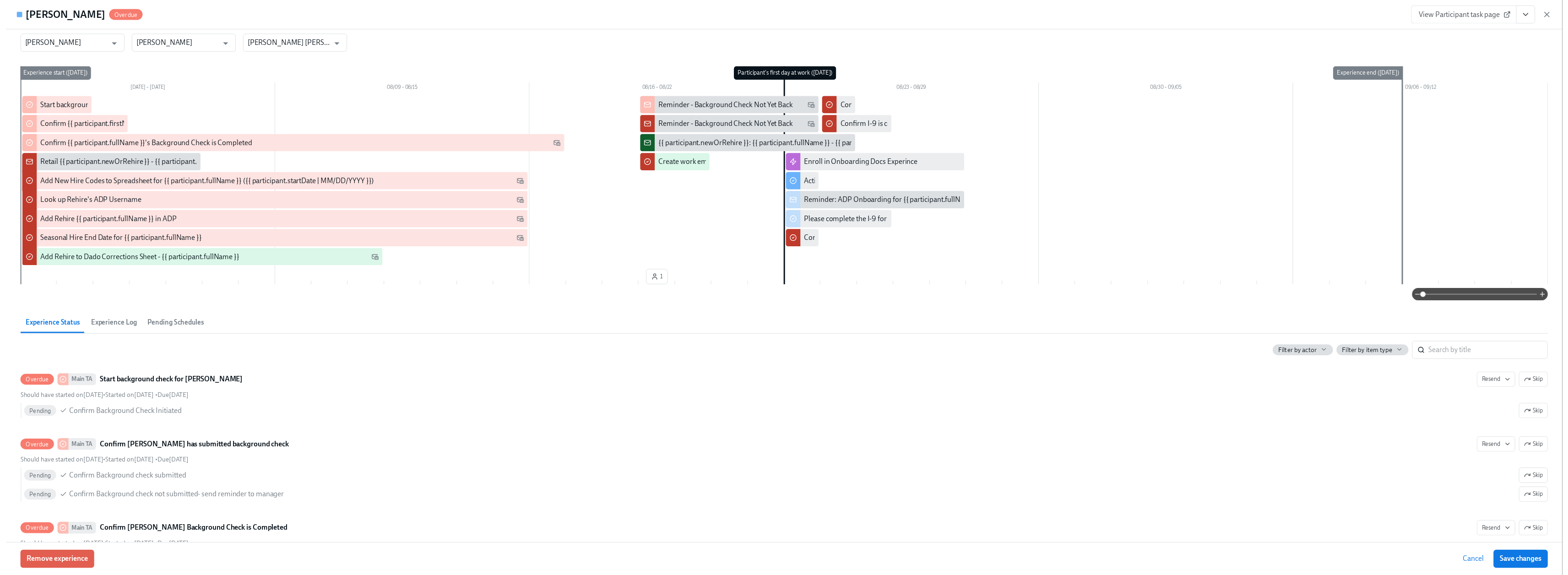
scroll to position [0, 0]
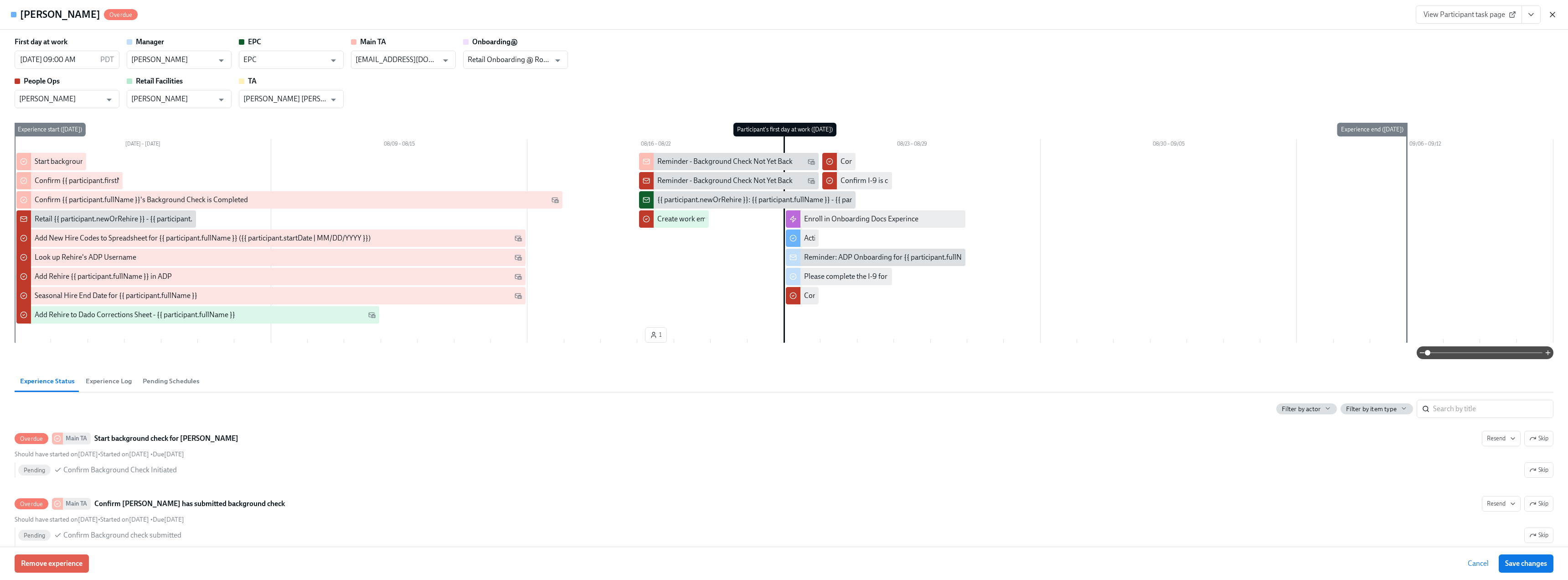
click at [1554, 15] on icon "button" at bounding box center [1551, 14] width 9 height 9
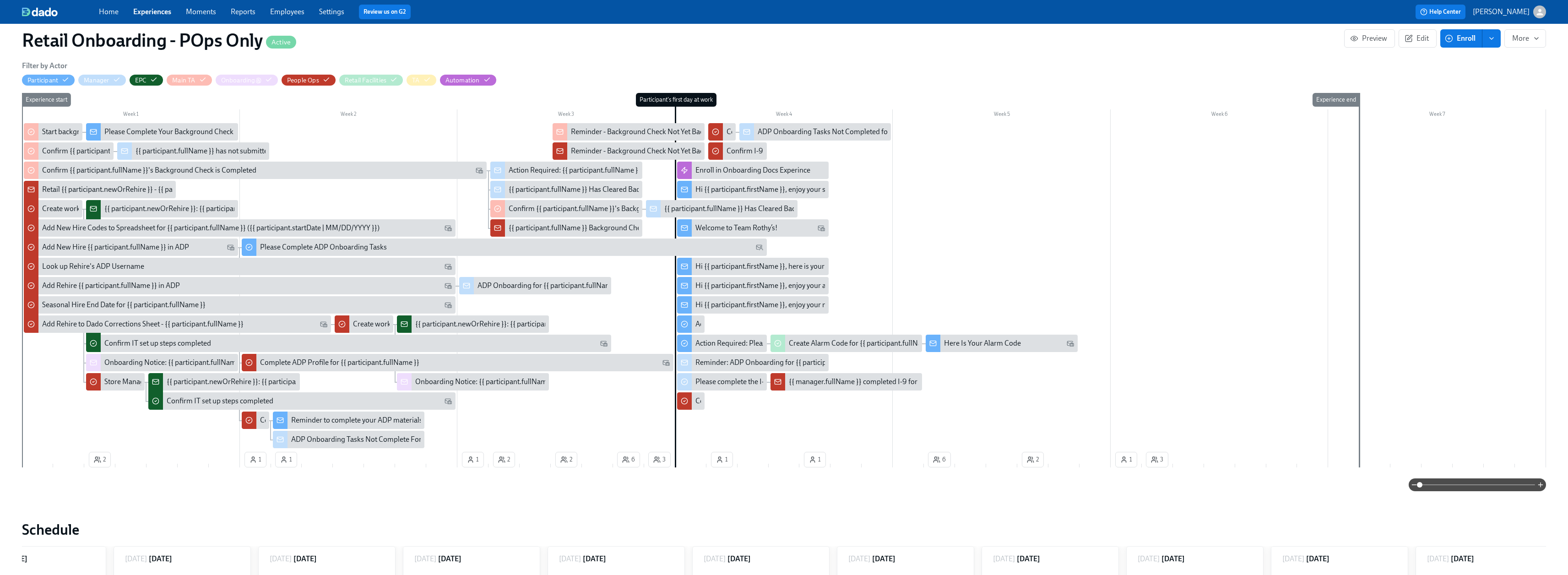
scroll to position [274, 0]
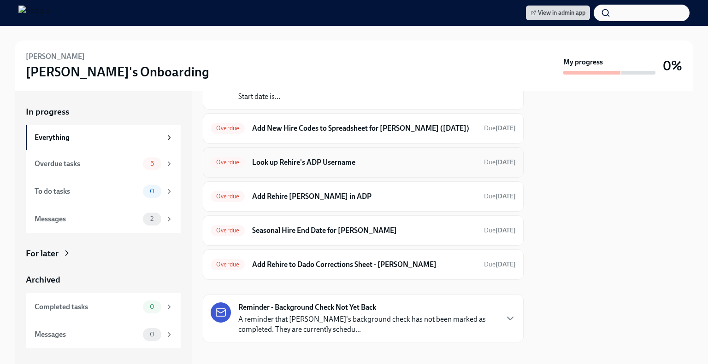
scroll to position [92, 0]
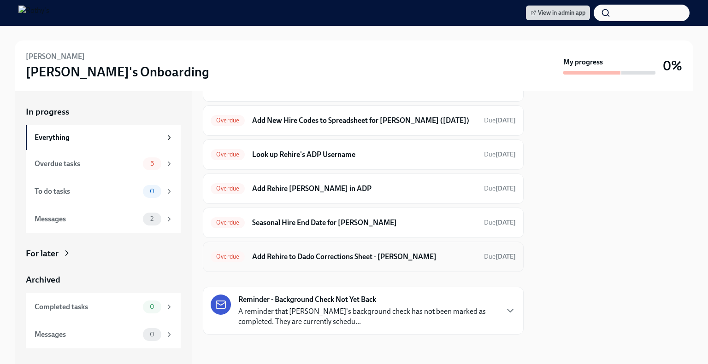
click at [346, 261] on h6 "Add Rehire to Dado Corrections Sheet - [PERSON_NAME]" at bounding box center [364, 257] width 224 height 10
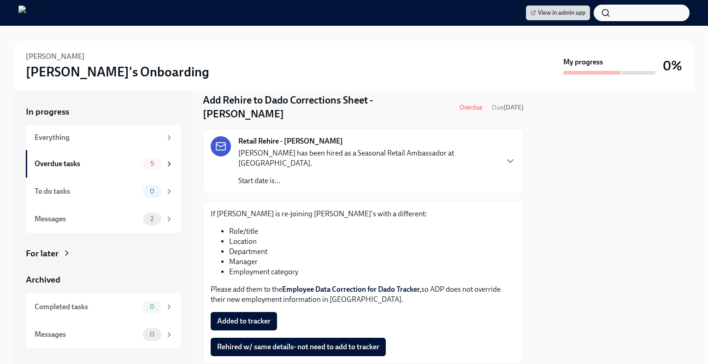
scroll to position [46, 0]
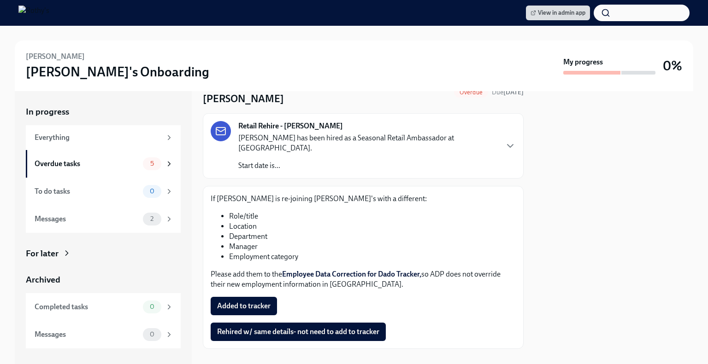
click at [387, 270] on link "Employee Data Correction for Dado Tracker," at bounding box center [351, 274] width 139 height 9
click at [241, 302] on span "Added to tracker" at bounding box center [243, 306] width 53 height 9
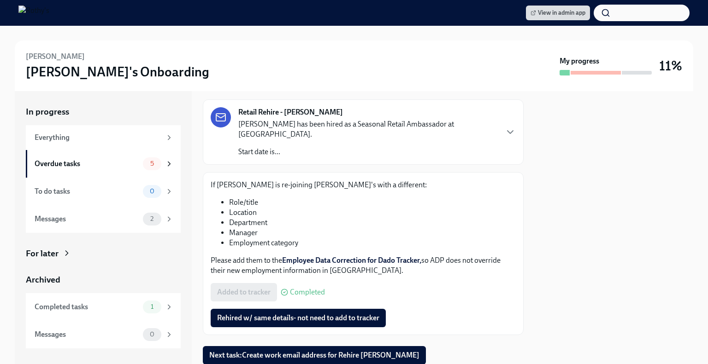
scroll to position [76, 0]
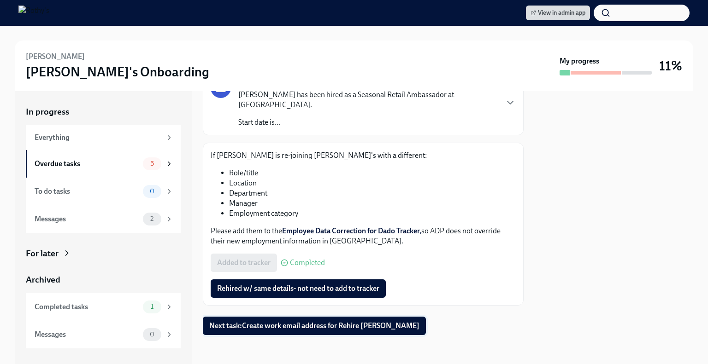
click at [310, 327] on span "Next task : Create work email address for Rehire Grace Steger" at bounding box center [314, 326] width 210 height 9
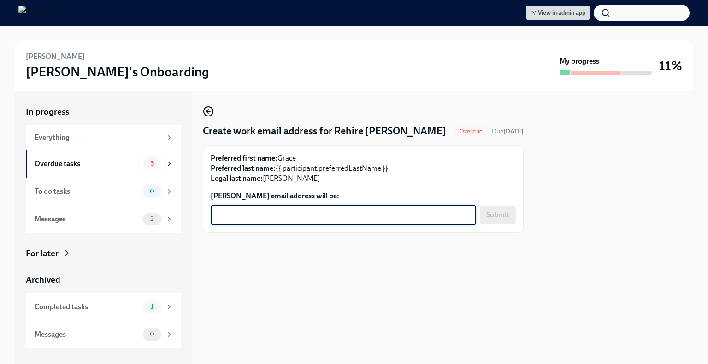
click at [299, 216] on textarea "Grace Steger's email address will be:" at bounding box center [343, 215] width 254 height 11
paste textarea "gsteger@rothys.com"
type textarea "gsteger@rothys.com"
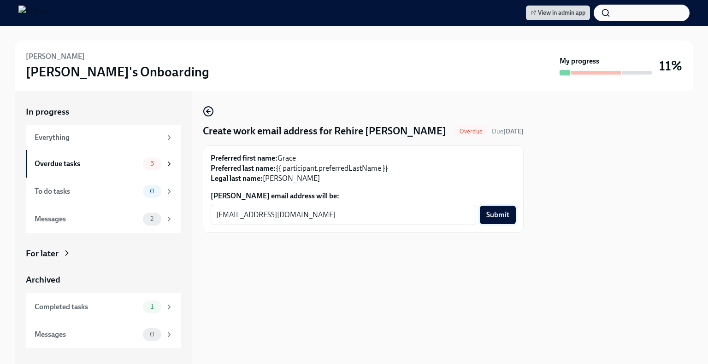
click at [492, 217] on span "Submit" at bounding box center [497, 215] width 23 height 9
click at [118, 165] on div "Overdue tasks" at bounding box center [87, 164] width 105 height 10
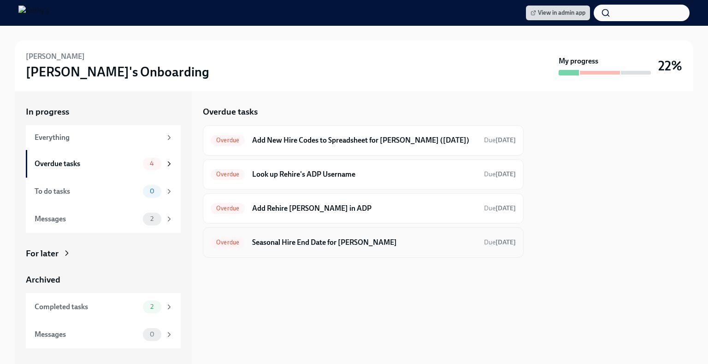
click at [335, 258] on div "Overdue Seasonal Hire End Date for Grace Steger Due 3 days ago" at bounding box center [363, 243] width 321 height 30
click at [136, 308] on div "Completed tasks" at bounding box center [87, 307] width 105 height 10
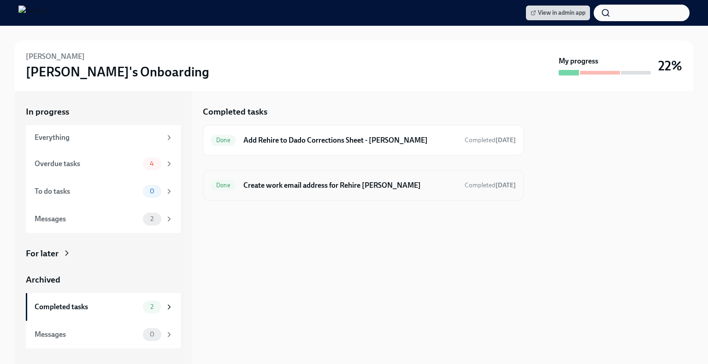
click at [399, 181] on h6 "Create work email address for Rehire [PERSON_NAME]" at bounding box center [350, 186] width 214 height 10
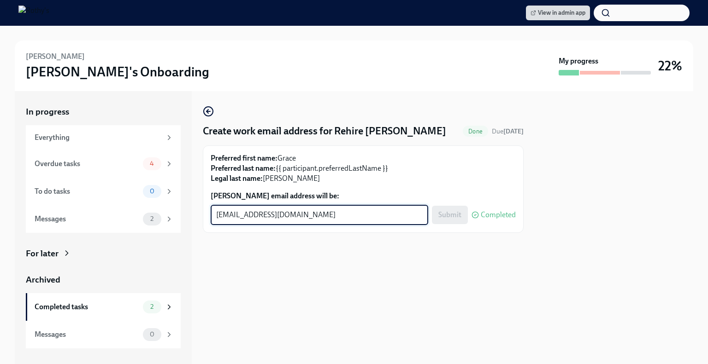
click at [340, 216] on textarea "gsteger@rothys.com" at bounding box center [319, 215] width 206 height 11
drag, startPoint x: 299, startPoint y: 217, endPoint x: 212, endPoint y: 213, distance: 86.7
click at [212, 213] on div "gsteger@rothys.com x ​" at bounding box center [319, 215] width 217 height 20
paste textarea "gsteger@rothys.com"
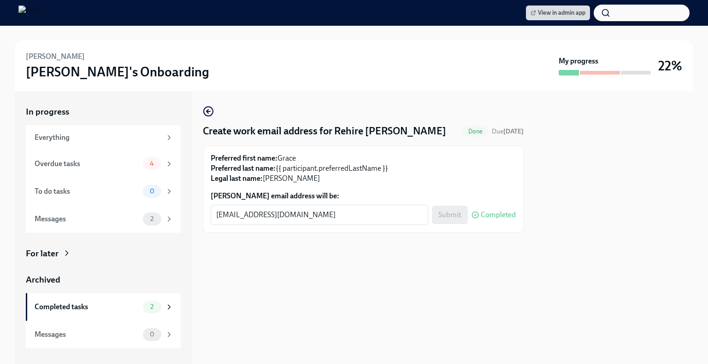
drag, startPoint x: 452, startPoint y: 259, endPoint x: 483, endPoint y: 223, distance: 48.1
click at [453, 260] on div at bounding box center [363, 247] width 321 height 29
click at [451, 213] on div "Submit Completed" at bounding box center [474, 215] width 84 height 18
click at [442, 217] on div "Submit Completed" at bounding box center [474, 215] width 84 height 18
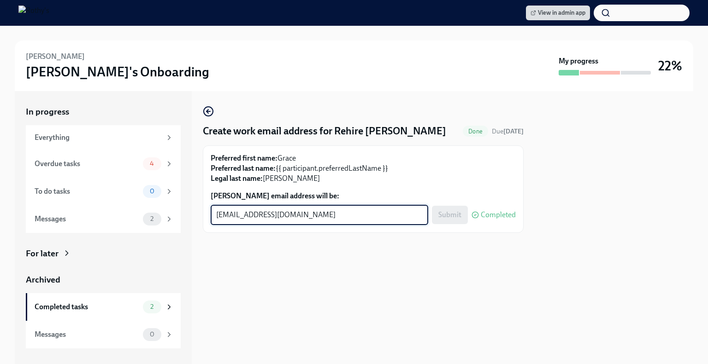
click at [283, 215] on textarea "gsteger@rothys.com" at bounding box center [319, 215] width 206 height 11
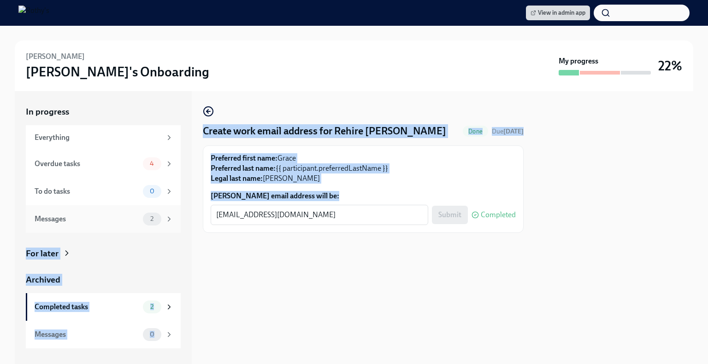
drag, startPoint x: 297, startPoint y: 221, endPoint x: 168, endPoint y: 214, distance: 128.7
click at [168, 214] on div "In progress Everything Overdue tasks 4 To do tasks 0 Messages 2 For later Archi…" at bounding box center [354, 227] width 678 height 273
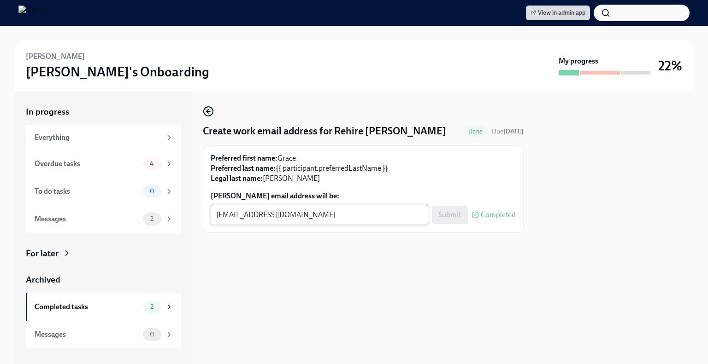
click at [264, 217] on textarea "gsteger@rothys.com" at bounding box center [319, 215] width 206 height 11
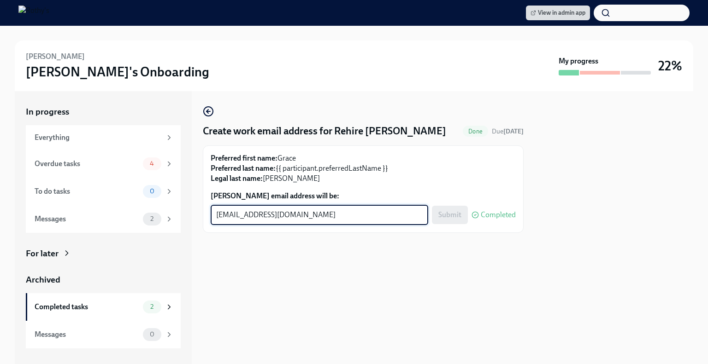
click at [292, 219] on textarea "gsteger@rothys.com" at bounding box center [319, 215] width 206 height 11
click at [332, 261] on div at bounding box center [363, 247] width 321 height 29
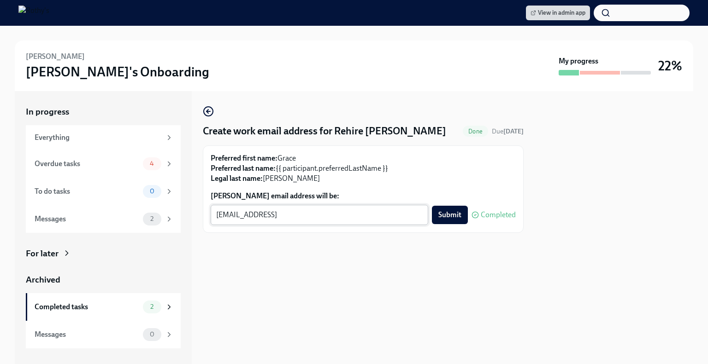
click at [337, 222] on div "gsteger@rothys.com2 x ​" at bounding box center [319, 215] width 217 height 20
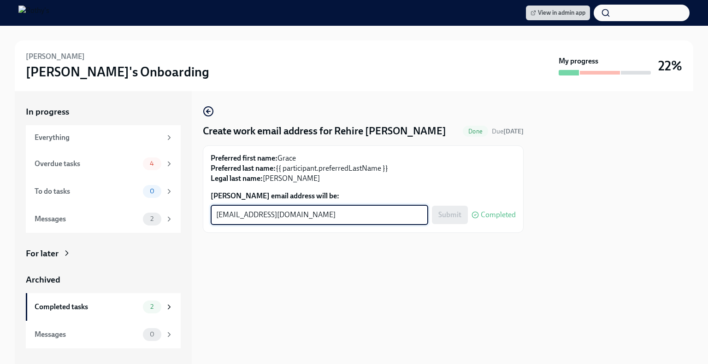
drag, startPoint x: 339, startPoint y: 214, endPoint x: 458, endPoint y: 216, distance: 119.3
click at [339, 214] on textarea "gsteger@rothys.com" at bounding box center [319, 215] width 206 height 11
click at [463, 221] on div "Submit Completed" at bounding box center [474, 215] width 84 height 18
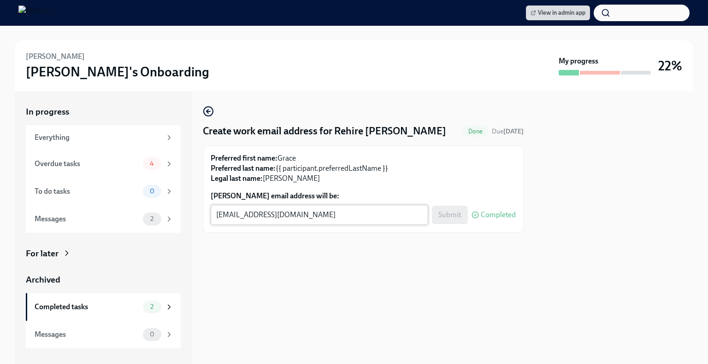
click at [283, 217] on textarea "gsteger@rothys.com" at bounding box center [319, 215] width 206 height 11
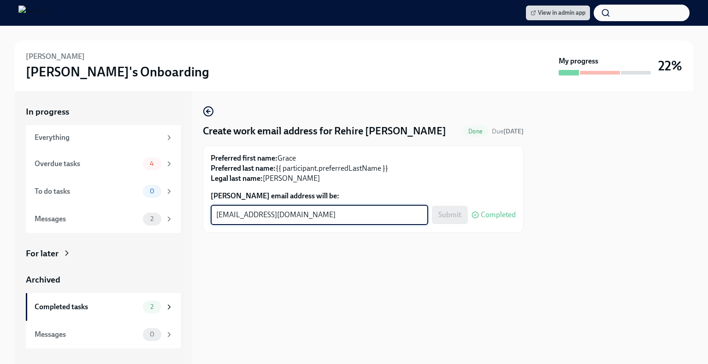
click at [454, 215] on div "Submit Completed" at bounding box center [474, 215] width 84 height 18
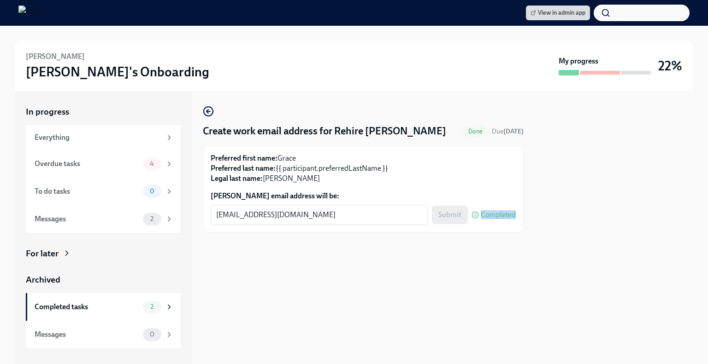
click at [454, 215] on div "Submit Completed" at bounding box center [474, 215] width 84 height 18
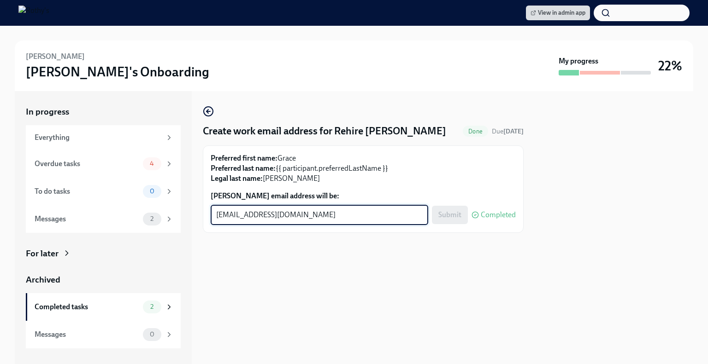
click at [319, 220] on textarea "gsteger@rothys.com" at bounding box center [319, 215] width 206 height 11
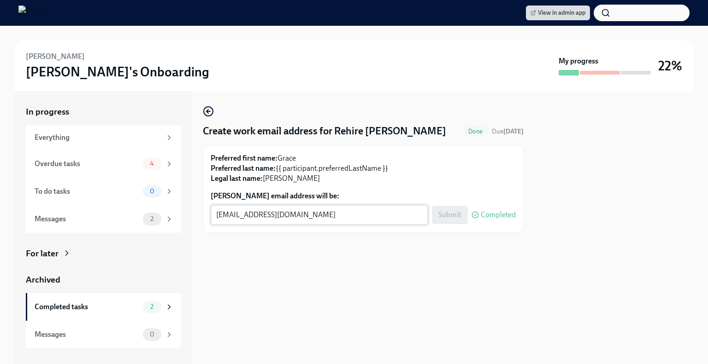
click at [317, 217] on textarea "gsteger@rothys.com" at bounding box center [319, 215] width 206 height 11
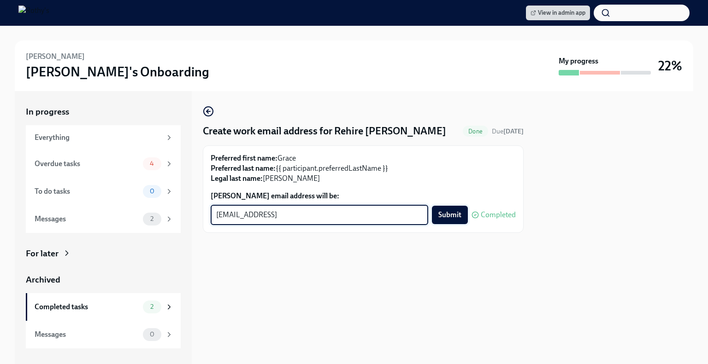
click at [451, 215] on span "Submit" at bounding box center [449, 215] width 23 height 9
click at [295, 218] on textarea "gsteger@rothys.com2" at bounding box center [319, 215] width 206 height 11
type textarea "gsteger@rothys.com"
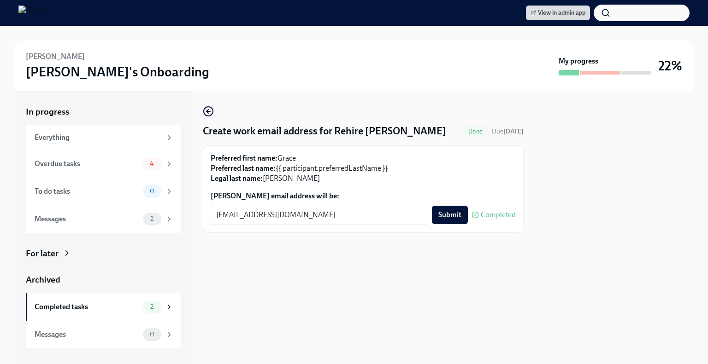
click at [330, 261] on div at bounding box center [363, 247] width 321 height 29
click at [453, 211] on span "Submit" at bounding box center [449, 215] width 23 height 9
